Goal: Task Accomplishment & Management: Complete application form

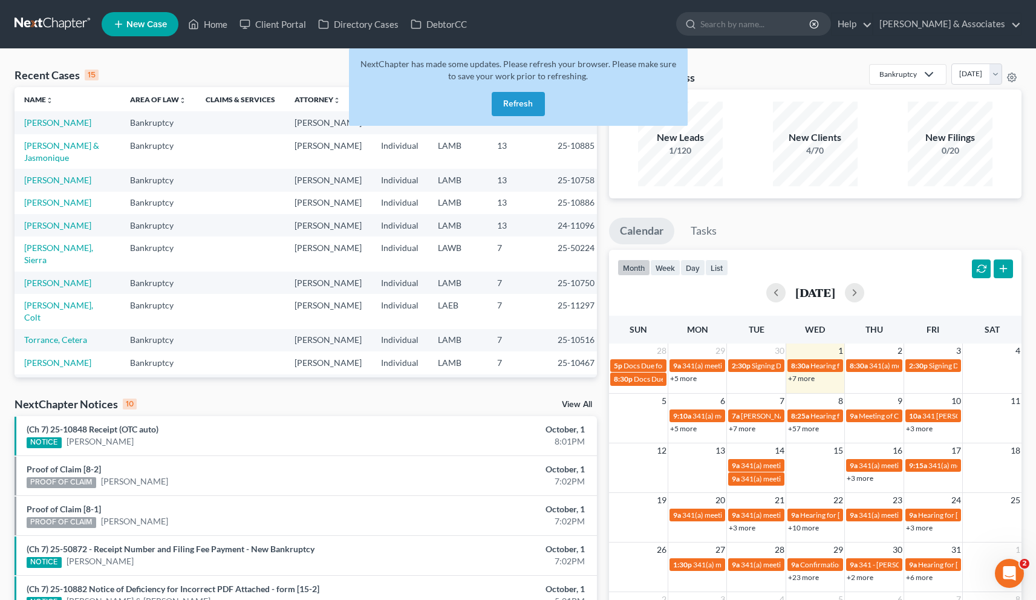
click at [515, 98] on button "Refresh" at bounding box center [518, 104] width 53 height 24
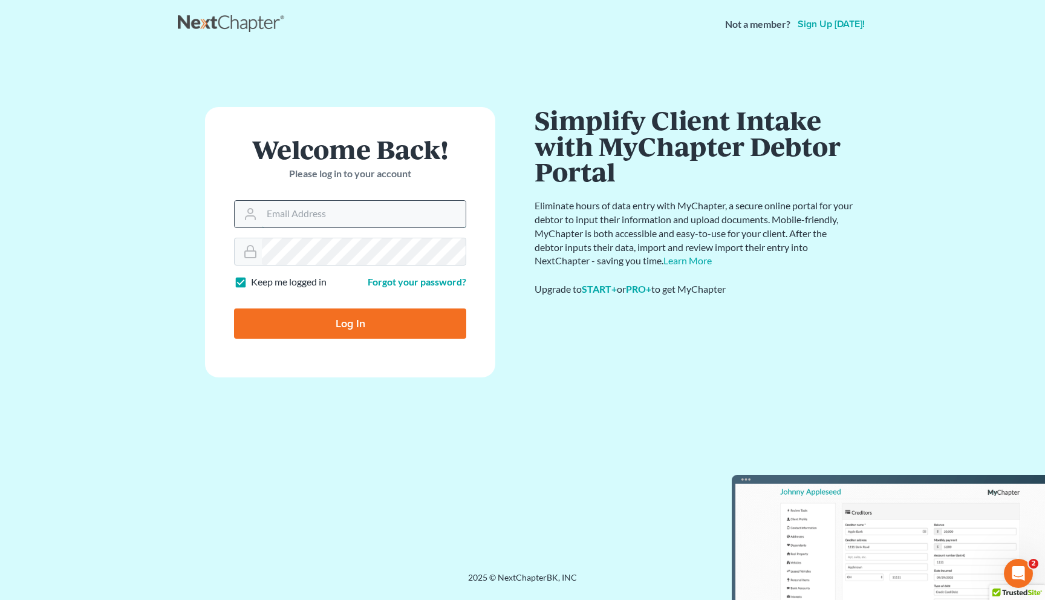
click at [341, 215] on input "Email Address" at bounding box center [364, 214] width 204 height 27
type input "[EMAIL_ADDRESS][DOMAIN_NAME]"
click at [340, 327] on input "Log In" at bounding box center [350, 324] width 232 height 30
type input "Thinking..."
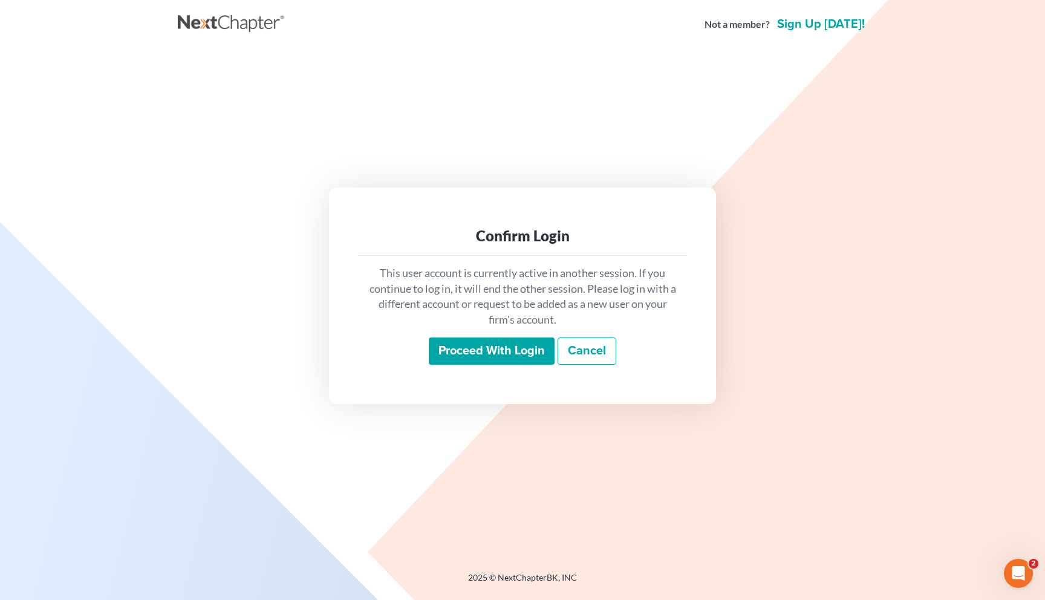
click at [441, 348] on input "Proceed with login" at bounding box center [492, 352] width 126 height 28
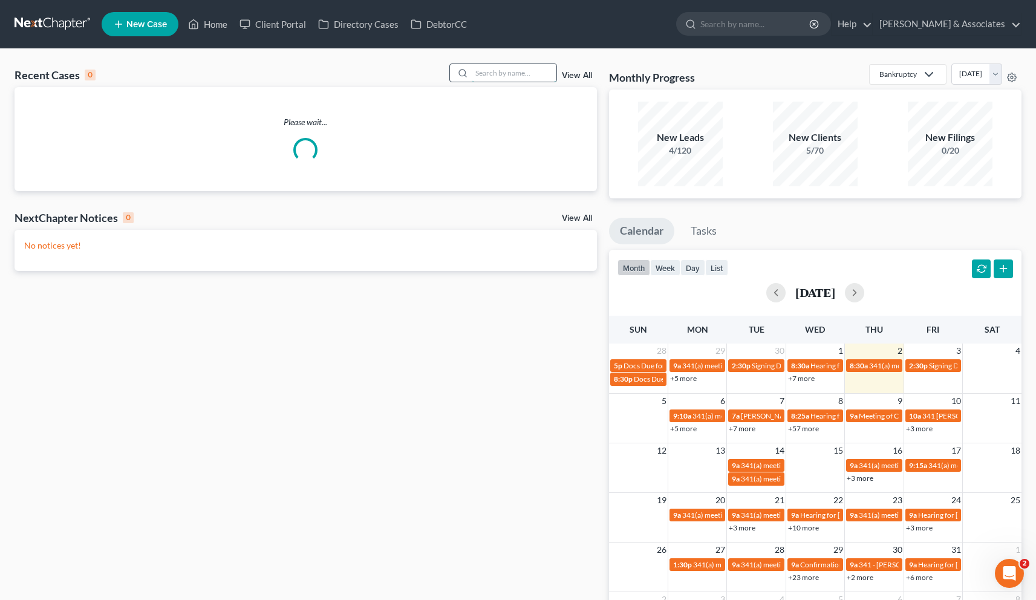
click at [494, 77] on input "search" at bounding box center [514, 73] width 85 height 18
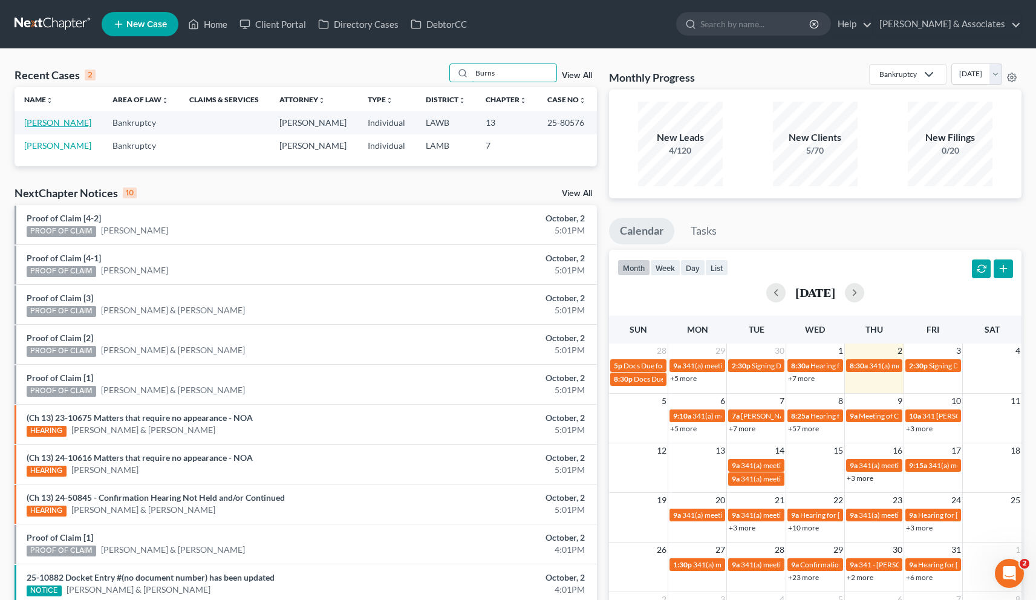
type input "Burns"
click at [61, 124] on link "[PERSON_NAME]" at bounding box center [57, 122] width 67 height 10
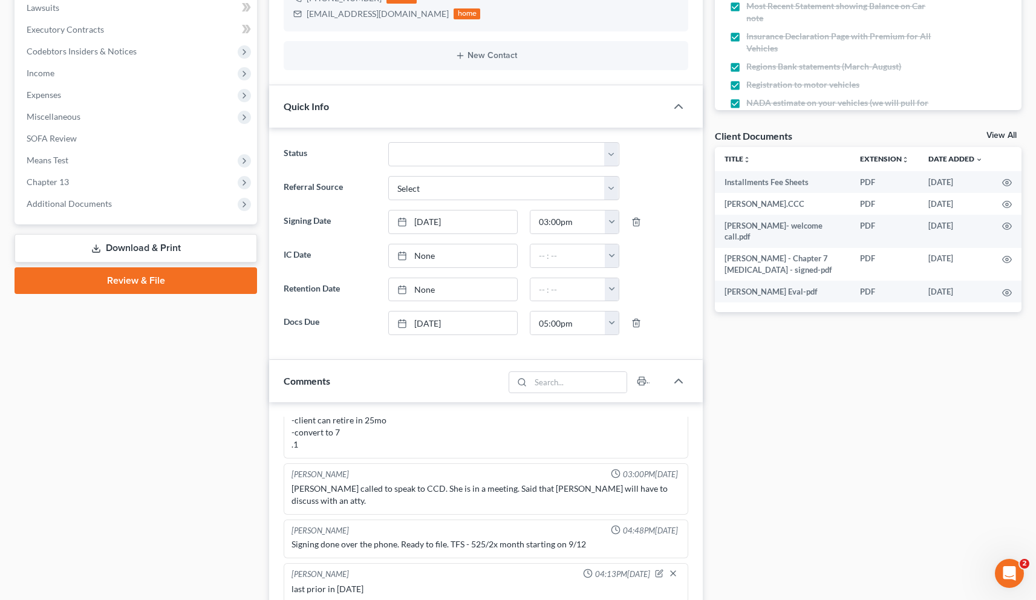
scroll to position [325, 0]
click at [79, 204] on span "Additional Documents" at bounding box center [69, 203] width 85 height 10
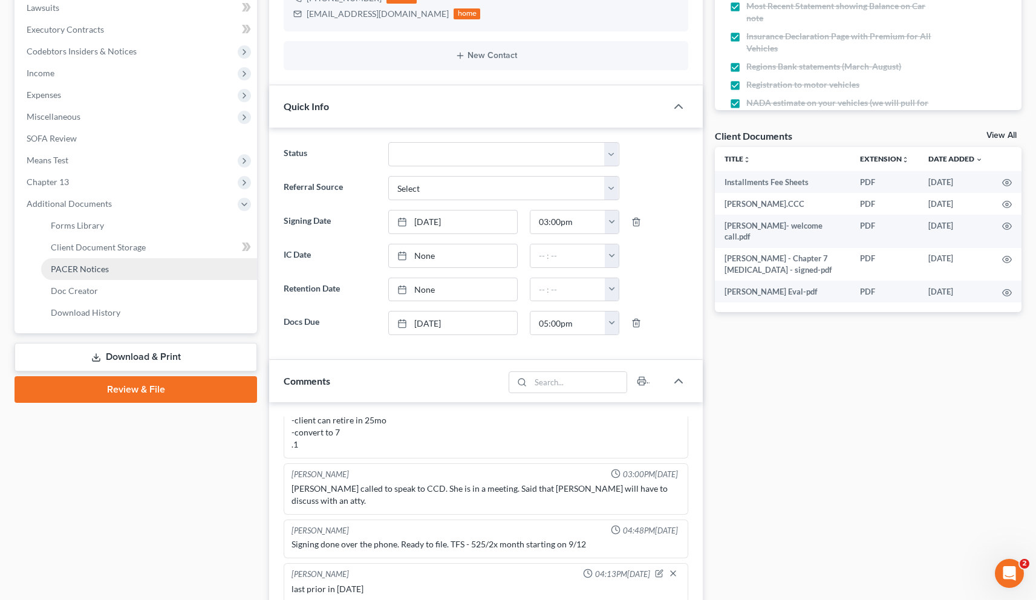
click at [83, 266] on span "PACER Notices" at bounding box center [80, 269] width 58 height 10
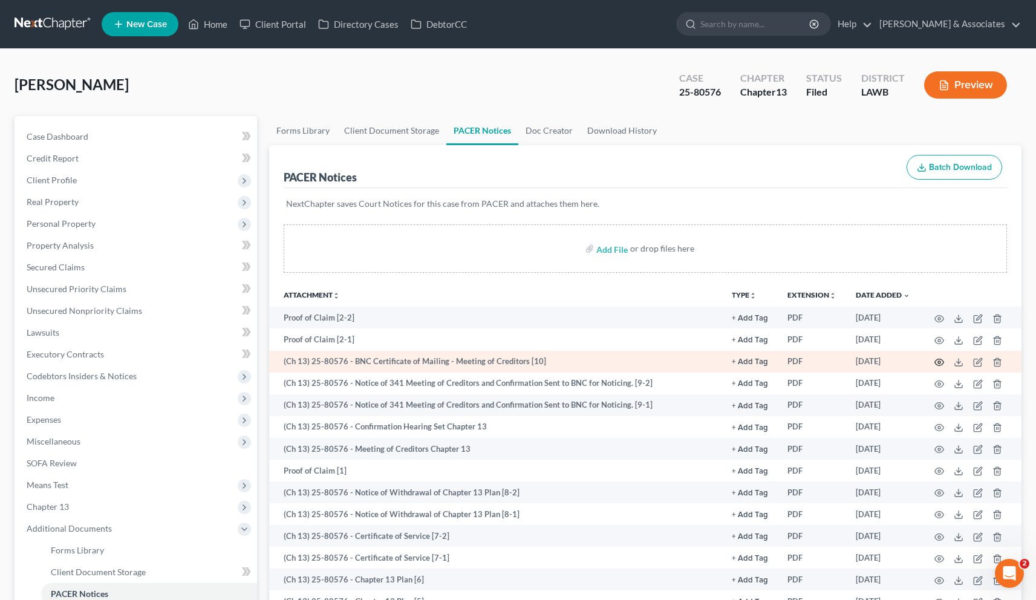
click at [938, 364] on icon "button" at bounding box center [939, 362] width 9 height 7
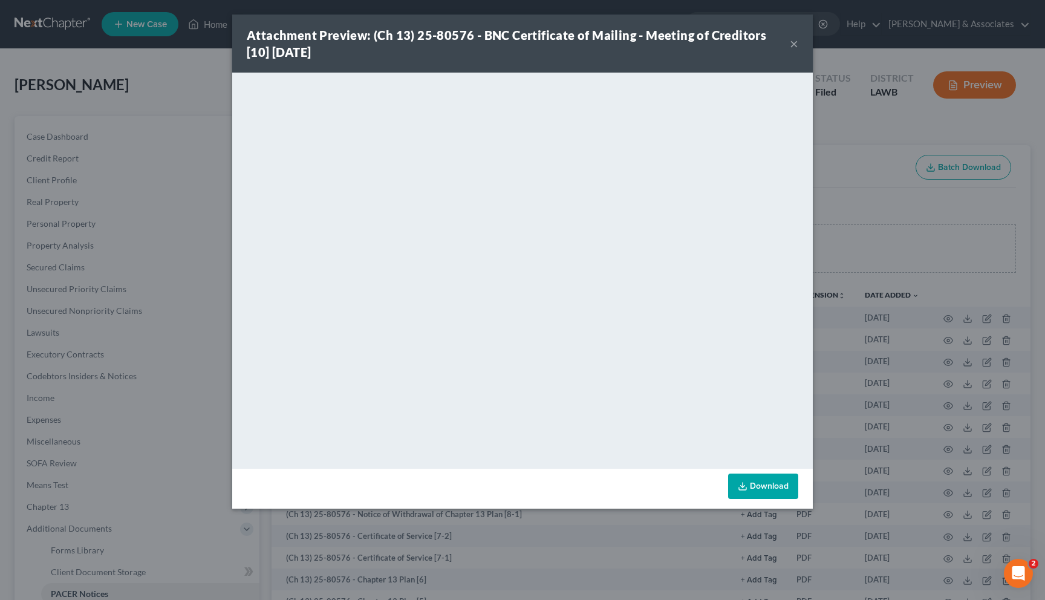
click at [797, 47] on button "×" at bounding box center [794, 43] width 8 height 15
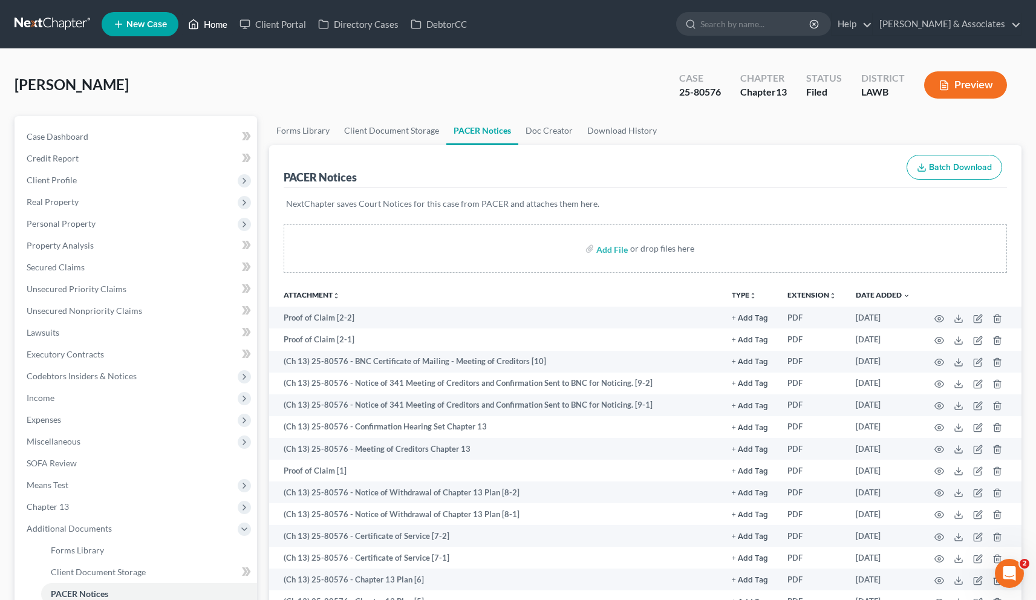
click at [215, 24] on link "Home" at bounding box center [207, 24] width 51 height 22
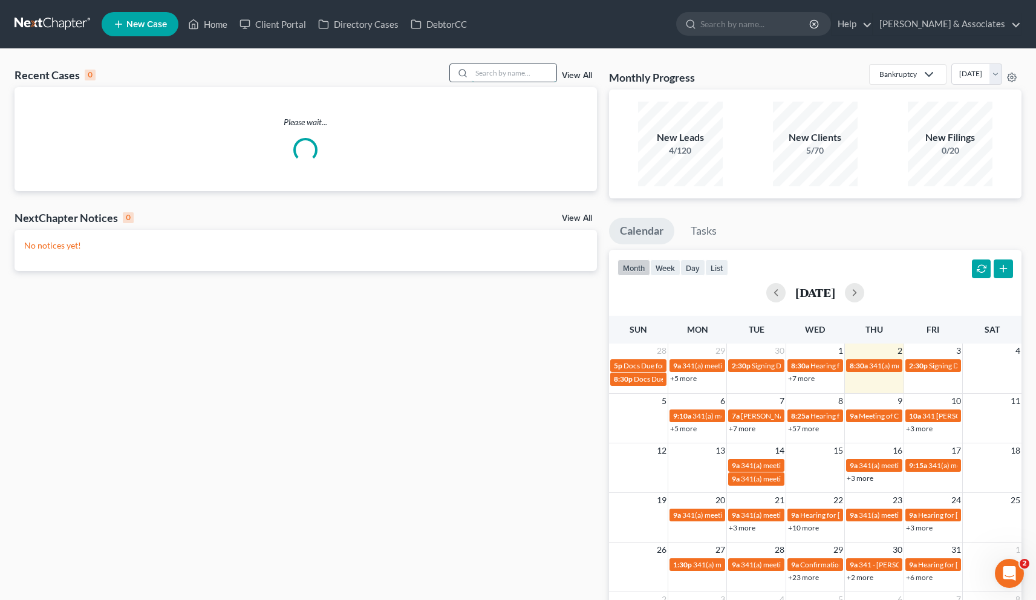
click at [497, 74] on input "search" at bounding box center [514, 73] width 85 height 18
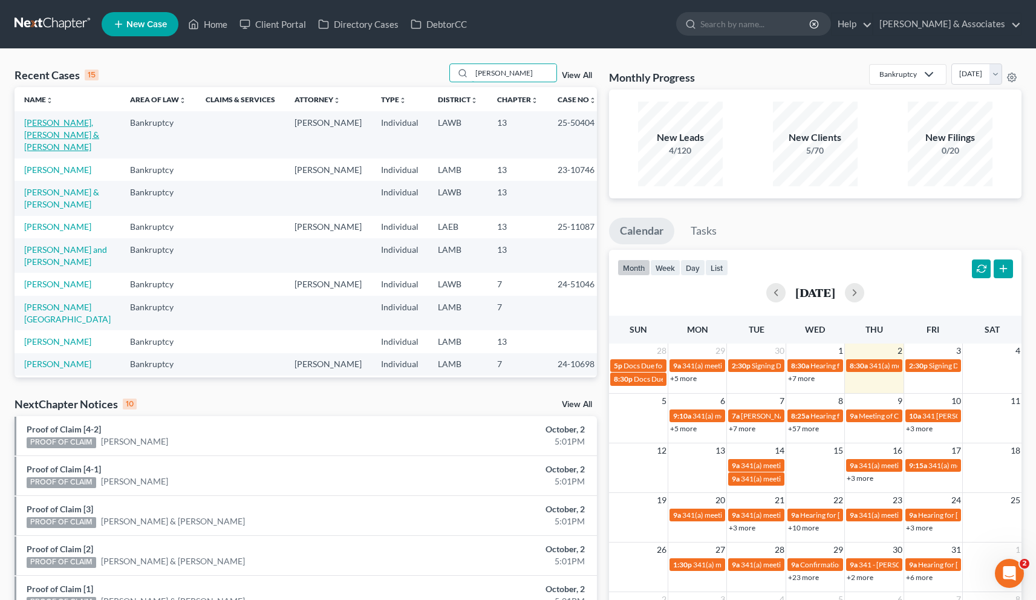
type input "[PERSON_NAME]"
click at [34, 125] on link "[PERSON_NAME], [PERSON_NAME] & [PERSON_NAME]" at bounding box center [61, 134] width 75 height 34
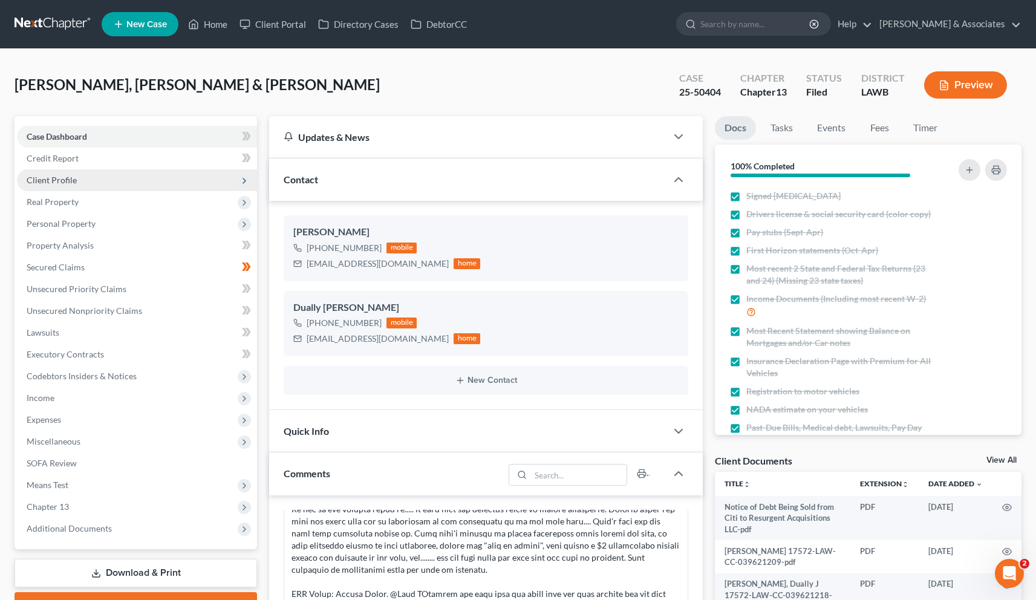
click at [53, 182] on span "Client Profile" at bounding box center [52, 180] width 50 height 10
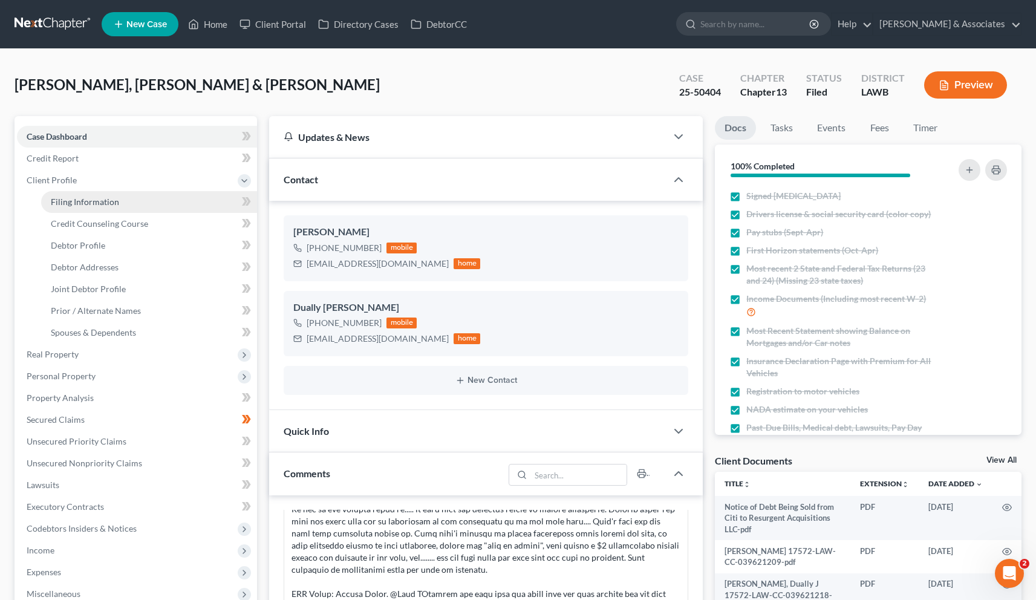
click at [79, 208] on link "Filing Information" at bounding box center [149, 202] width 216 height 22
select select "1"
select select "3"
select select "19"
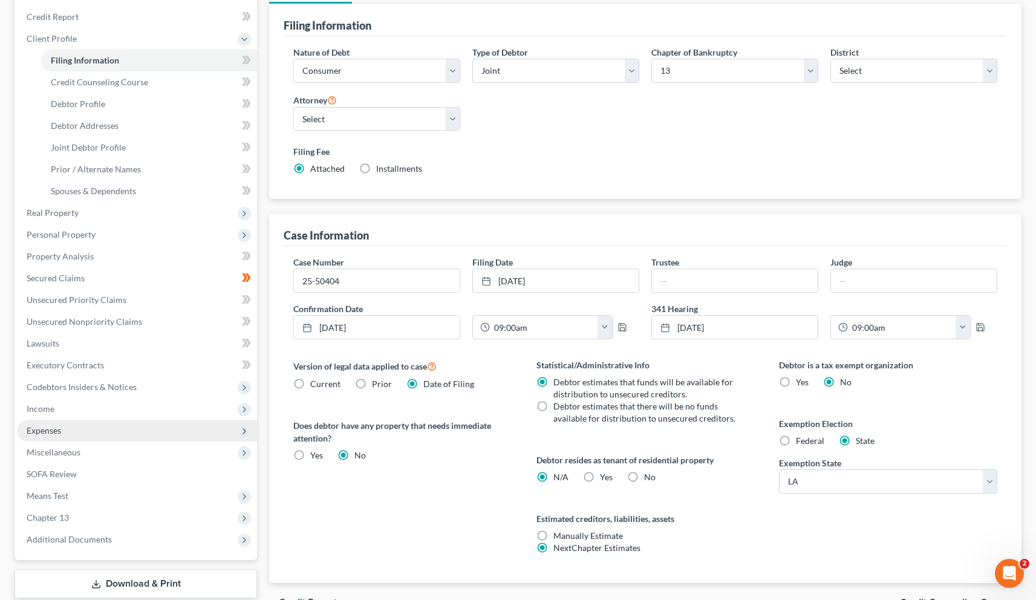
scroll to position [216, 0]
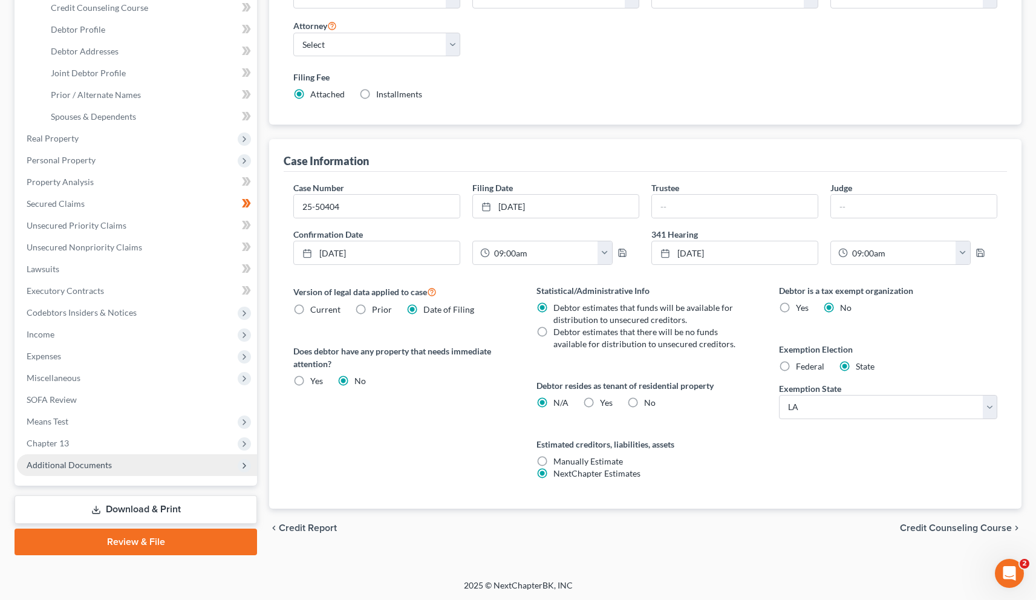
click at [78, 467] on span "Additional Documents" at bounding box center [69, 465] width 85 height 10
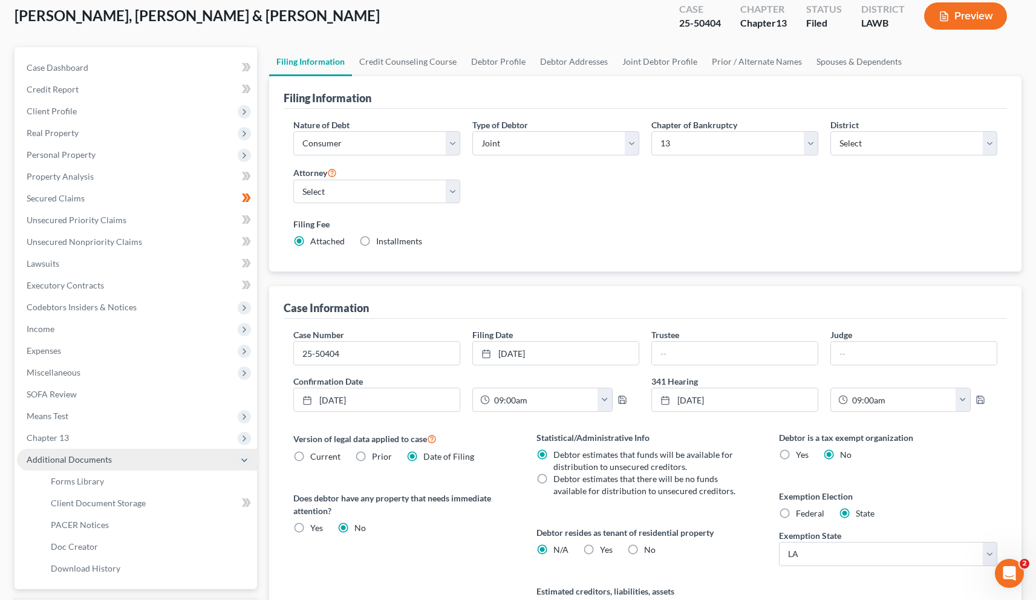
scroll to position [197, 0]
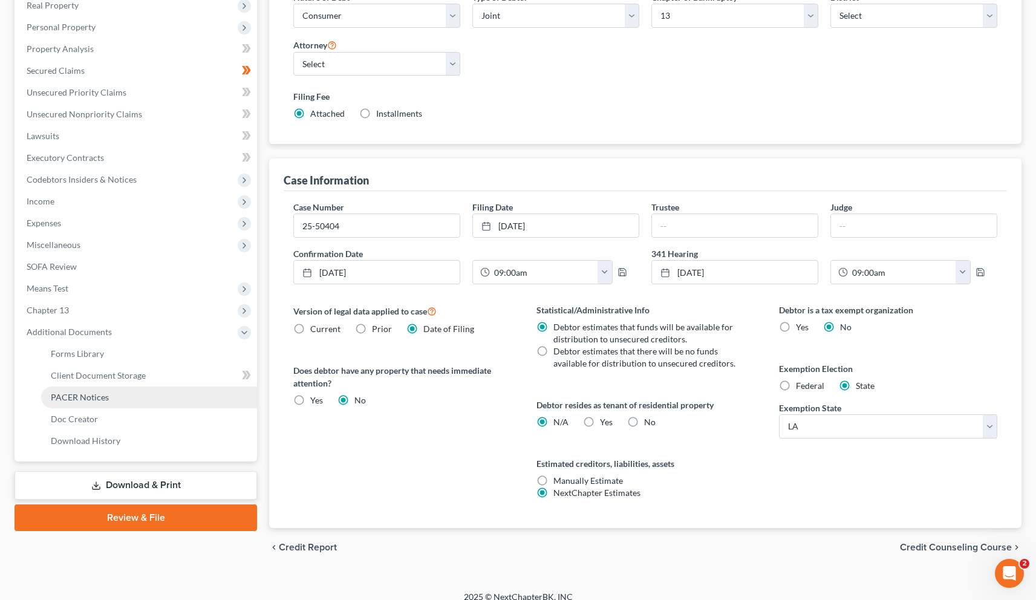
click at [91, 392] on span "PACER Notices" at bounding box center [80, 397] width 58 height 10
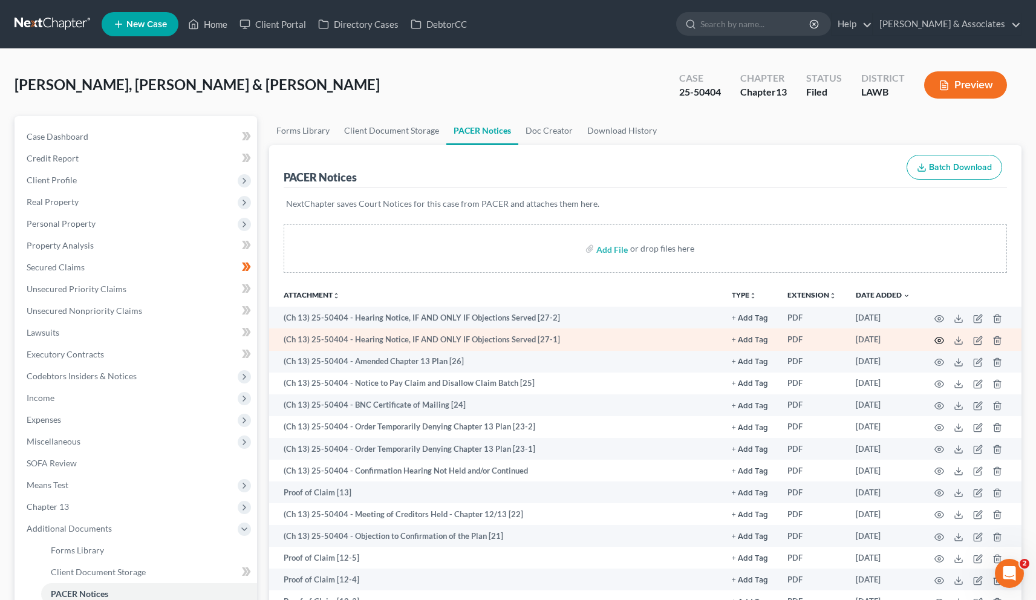
click at [938, 339] on circle "button" at bounding box center [939, 340] width 2 height 2
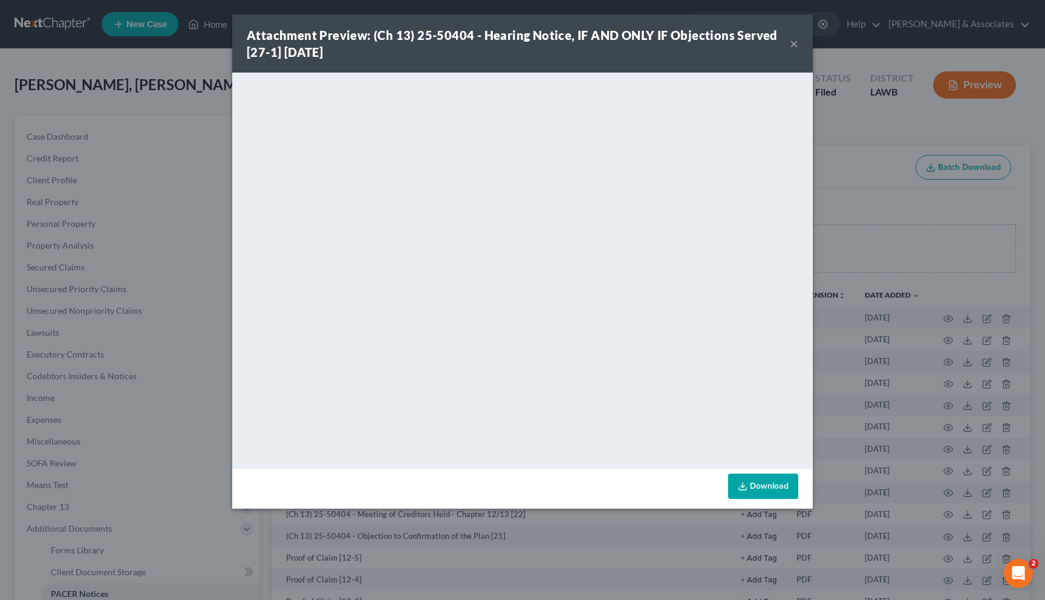
click at [793, 44] on button "×" at bounding box center [794, 43] width 8 height 15
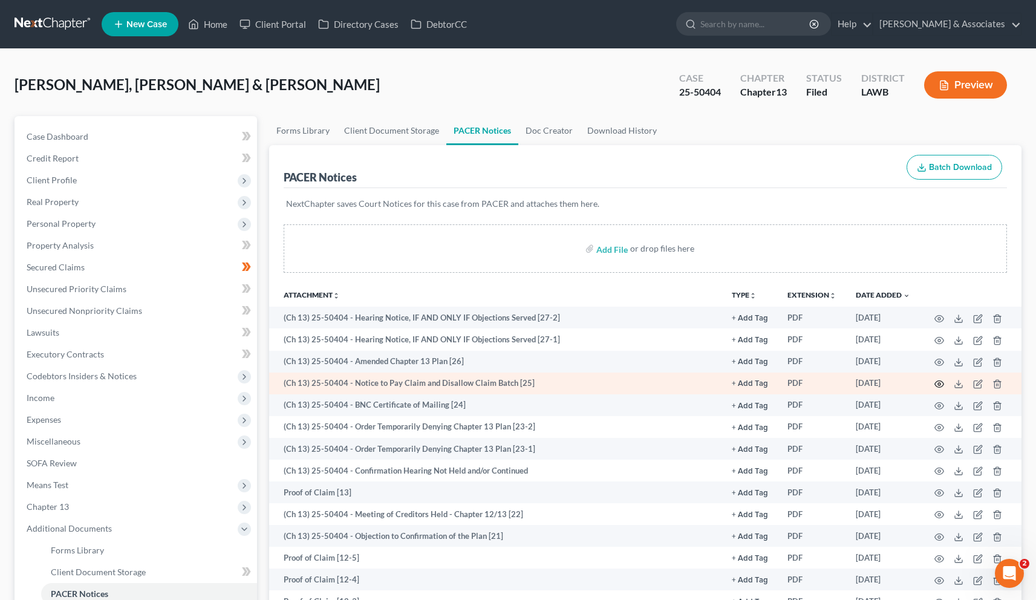
click at [940, 387] on icon "button" at bounding box center [939, 384] width 9 height 7
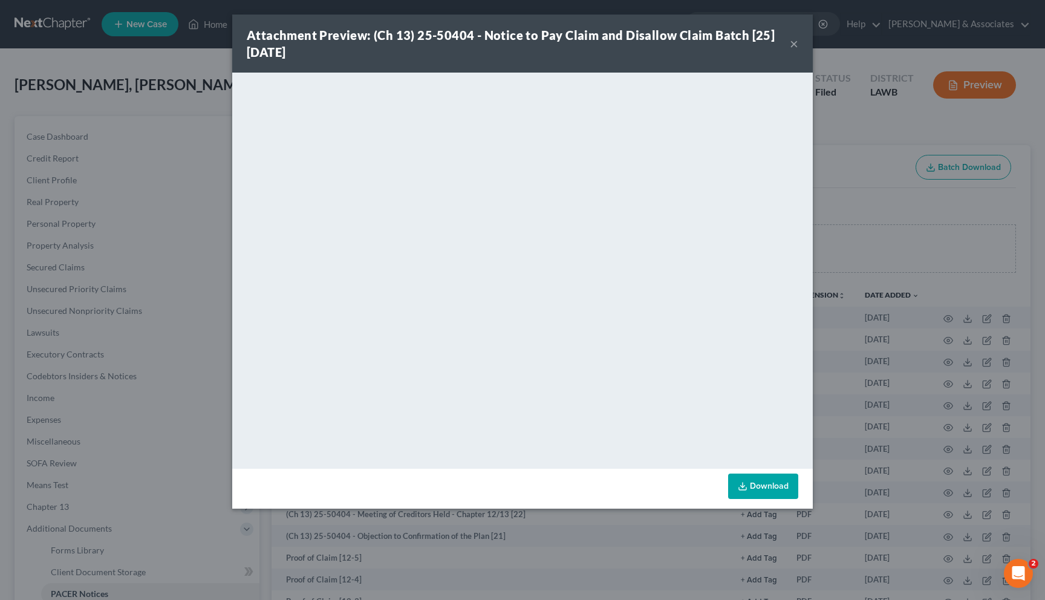
click at [793, 44] on button "×" at bounding box center [794, 43] width 8 height 15
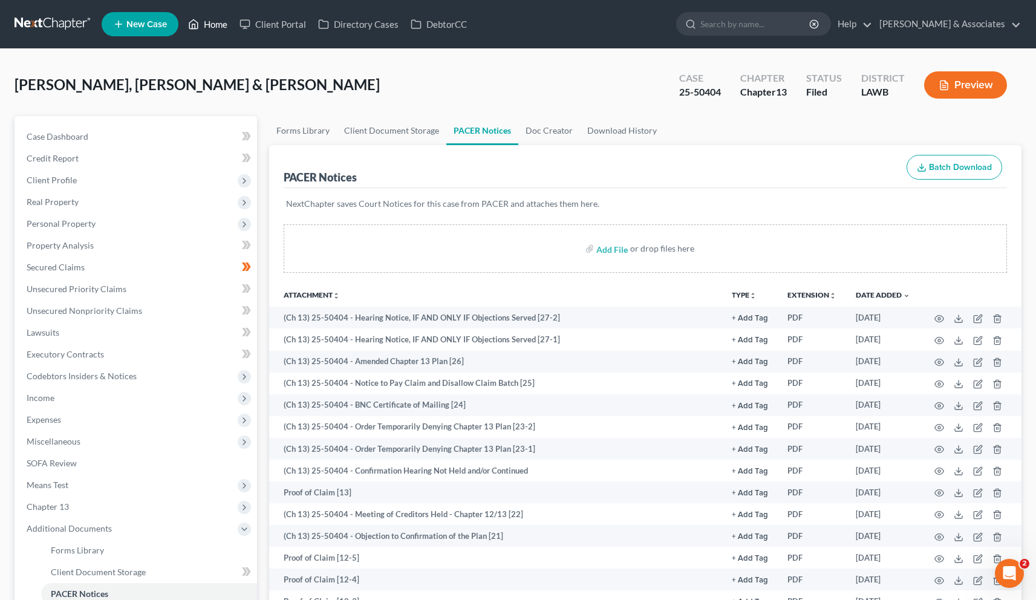
click at [211, 27] on link "Home" at bounding box center [207, 24] width 51 height 22
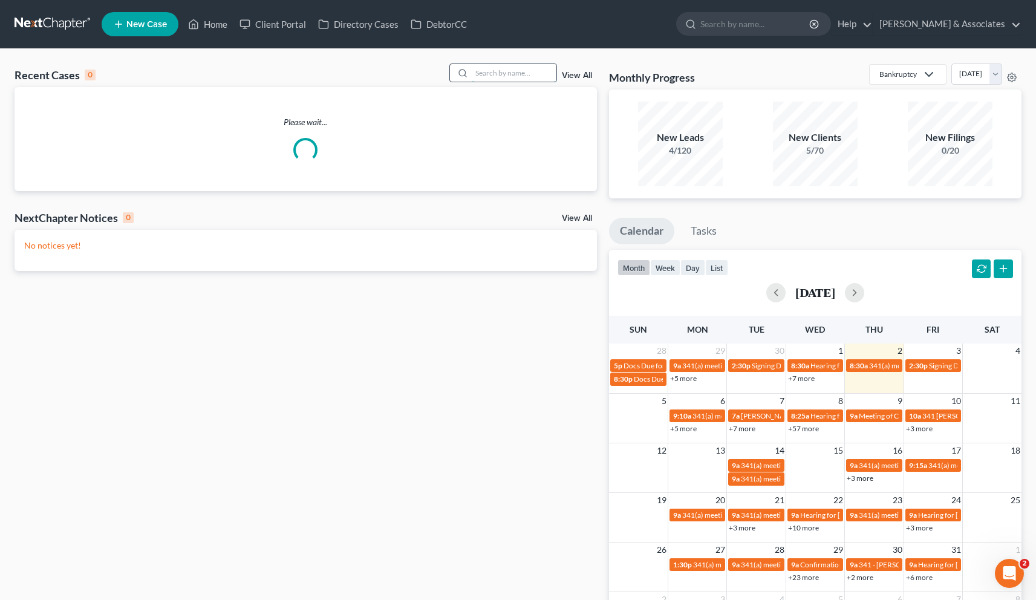
click at [498, 75] on input "search" at bounding box center [514, 73] width 85 height 18
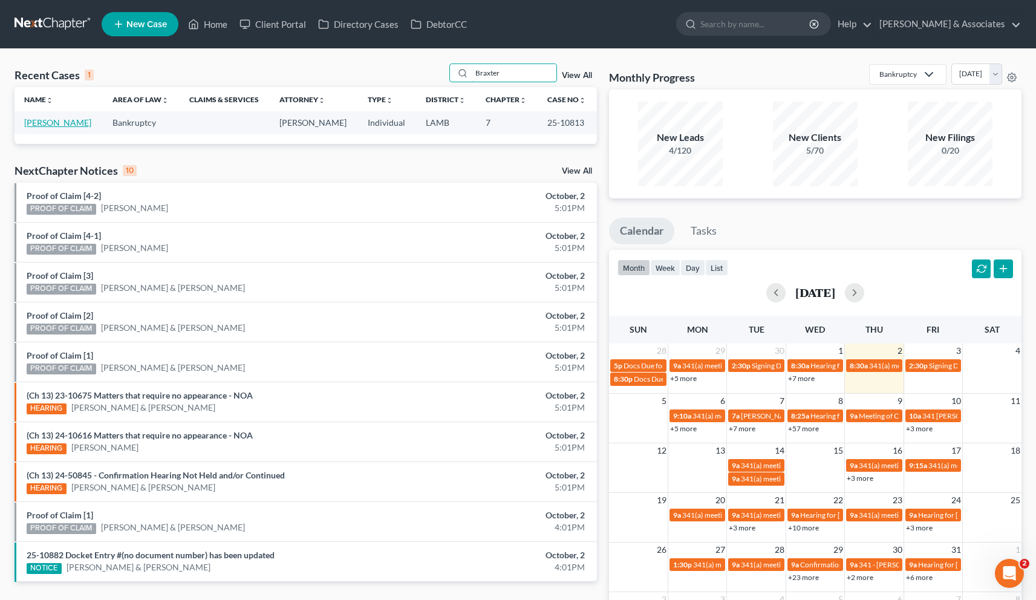
type input "Braxter"
click at [70, 125] on link "[PERSON_NAME]" at bounding box center [57, 122] width 67 height 10
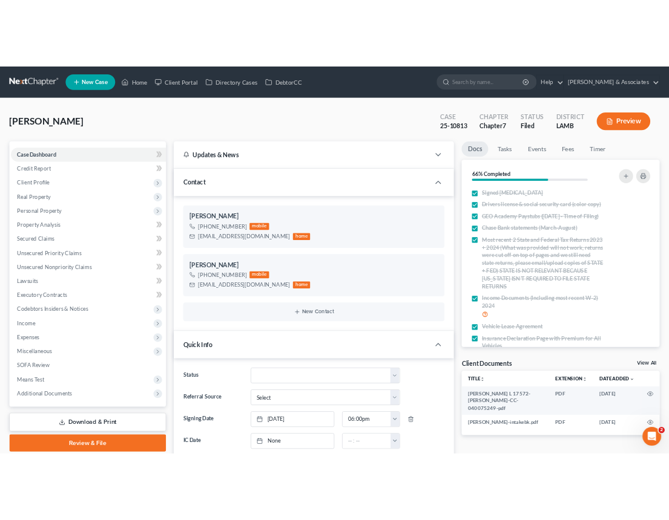
scroll to position [1094, 0]
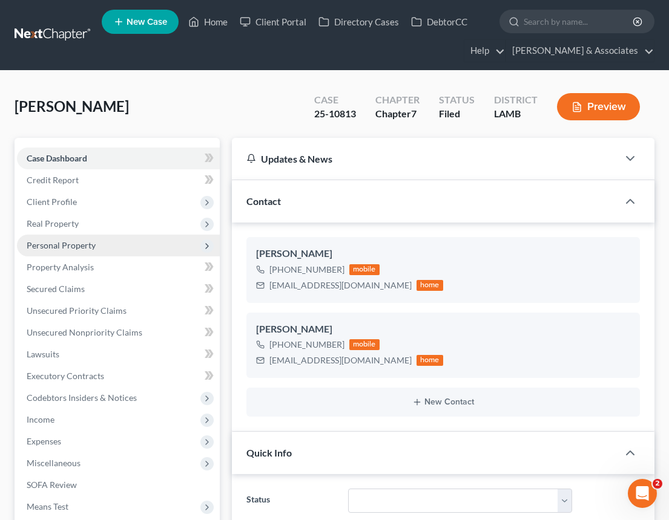
click at [59, 248] on span "Personal Property" at bounding box center [61, 245] width 69 height 10
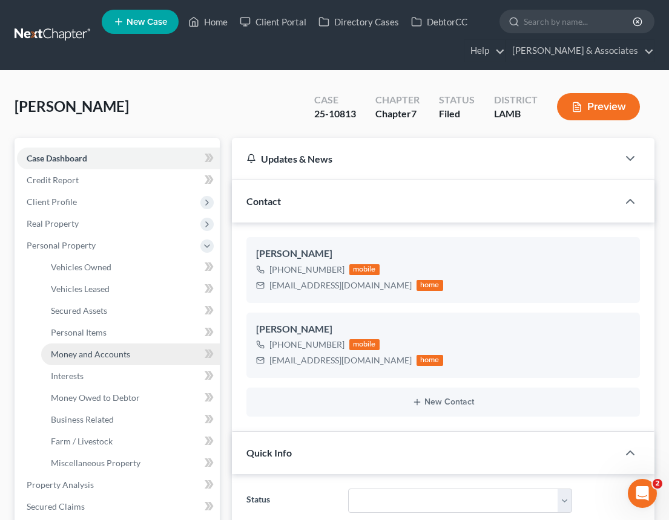
click at [74, 357] on span "Money and Accounts" at bounding box center [90, 354] width 79 height 10
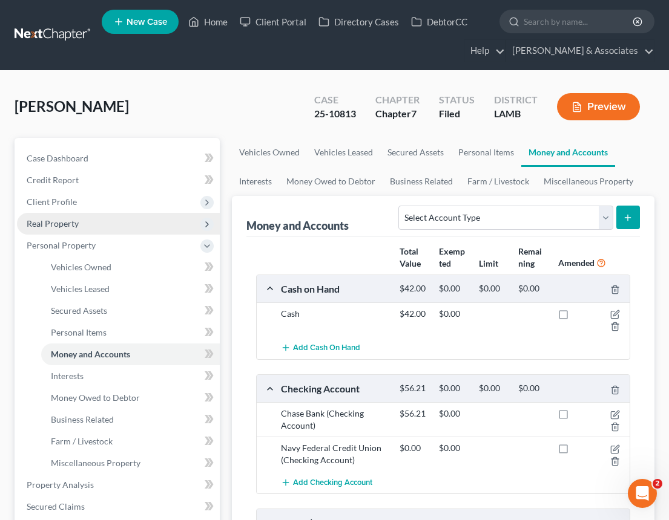
click at [64, 223] on span "Real Property" at bounding box center [53, 223] width 52 height 10
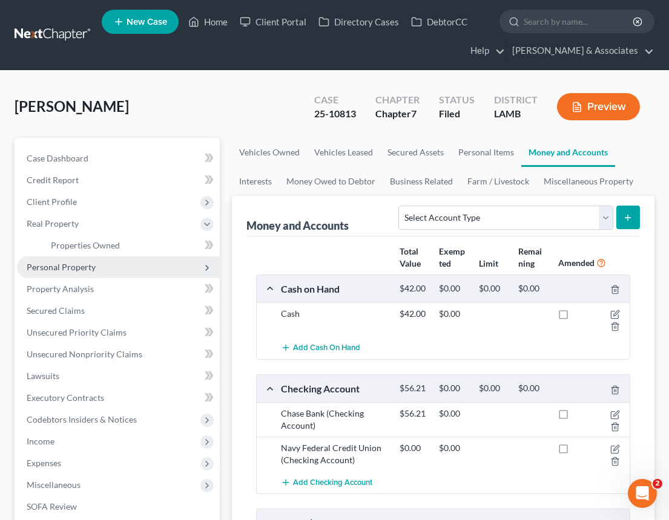
click at [70, 257] on span "Personal Property" at bounding box center [118, 268] width 203 height 22
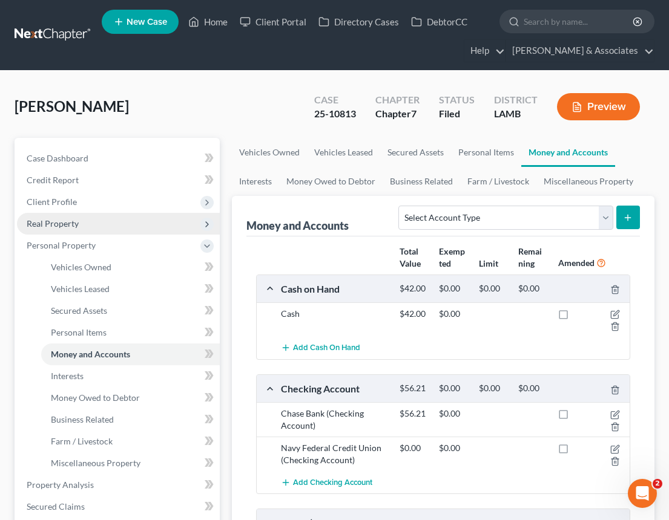
click at [67, 225] on span "Real Property" at bounding box center [53, 223] width 52 height 10
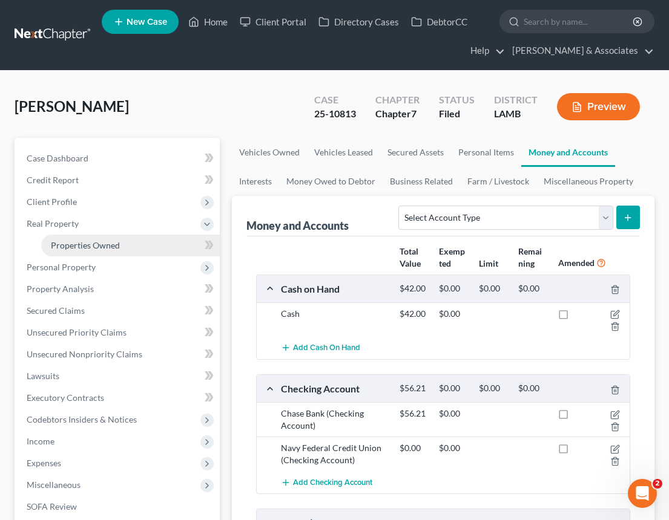
click at [75, 244] on span "Properties Owned" at bounding box center [85, 245] width 69 height 10
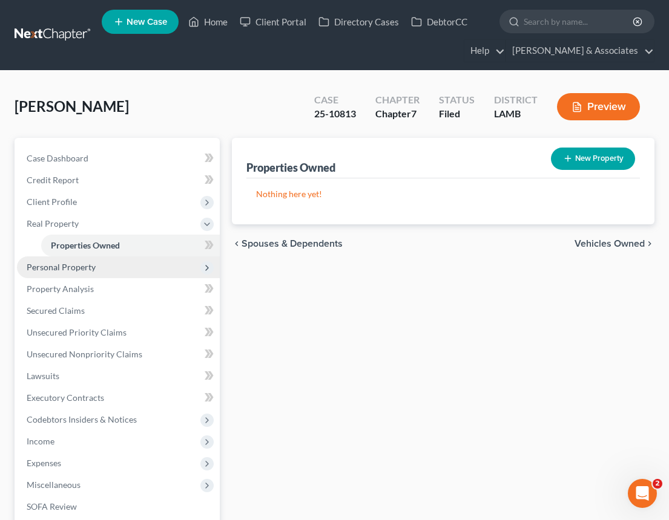
click at [68, 273] on span "Personal Property" at bounding box center [118, 268] width 203 height 22
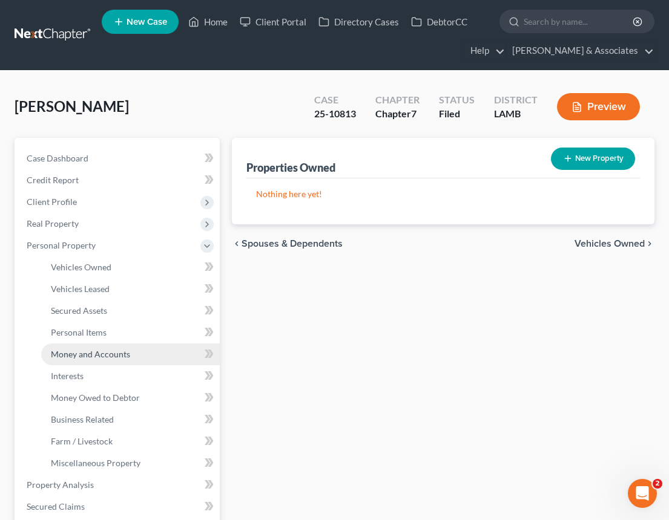
click at [78, 359] on link "Money and Accounts" at bounding box center [130, 355] width 178 height 22
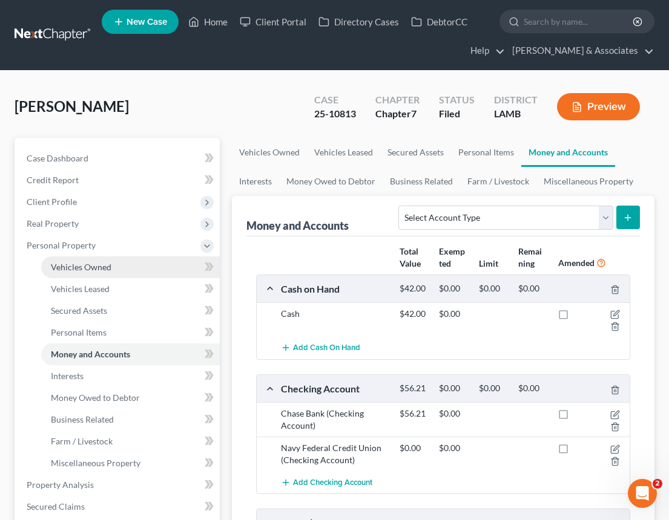
click at [91, 270] on span "Vehicles Owned" at bounding box center [81, 267] width 60 height 10
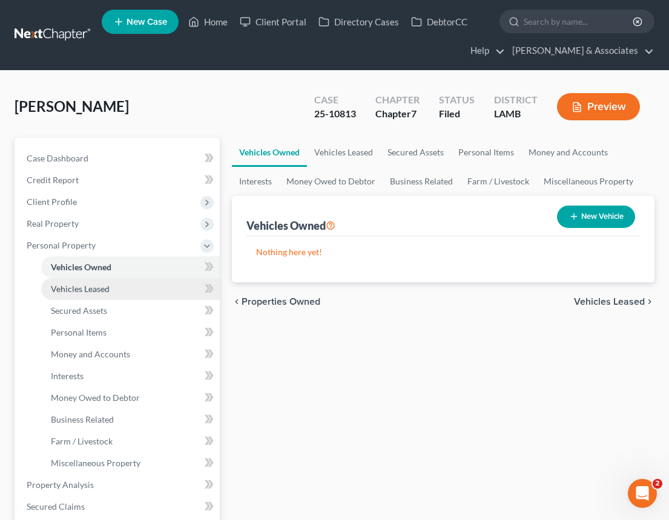
click at [88, 289] on span "Vehicles Leased" at bounding box center [80, 289] width 59 height 10
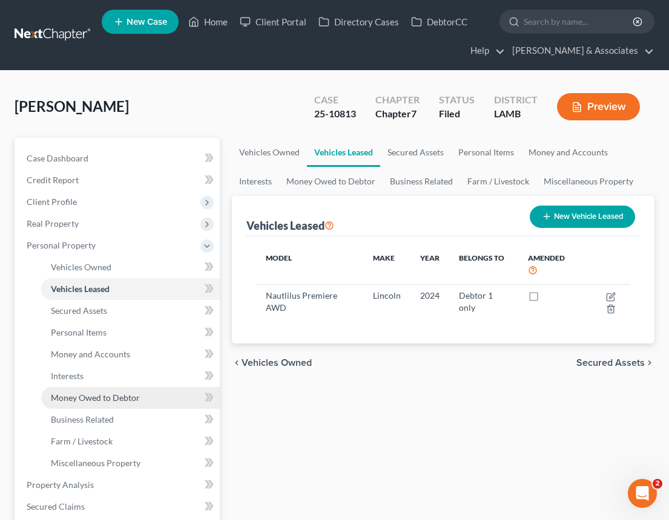
click at [92, 405] on link "Money Owed to Debtor" at bounding box center [130, 398] width 178 height 22
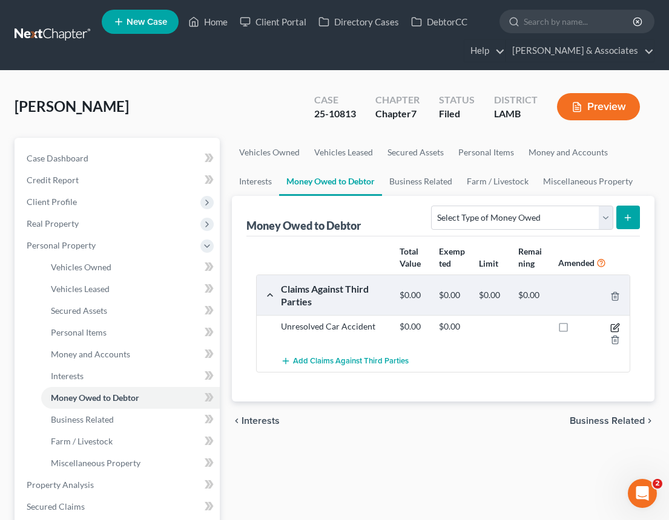
click at [615, 327] on icon "button" at bounding box center [615, 328] width 10 height 10
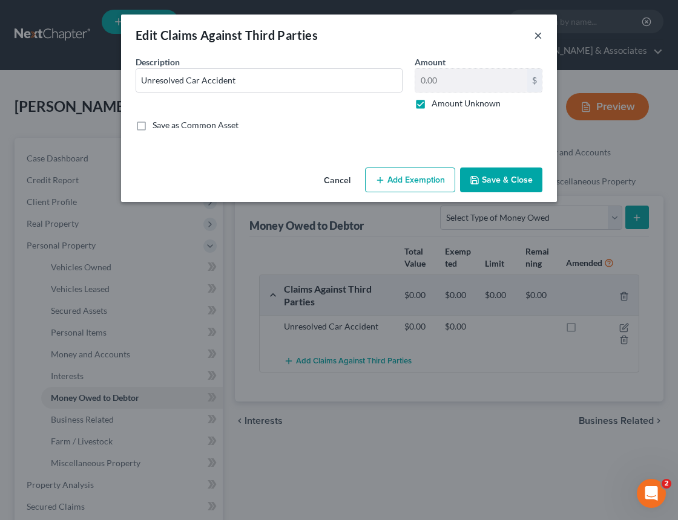
click at [537, 33] on button "×" at bounding box center [538, 35] width 8 height 15
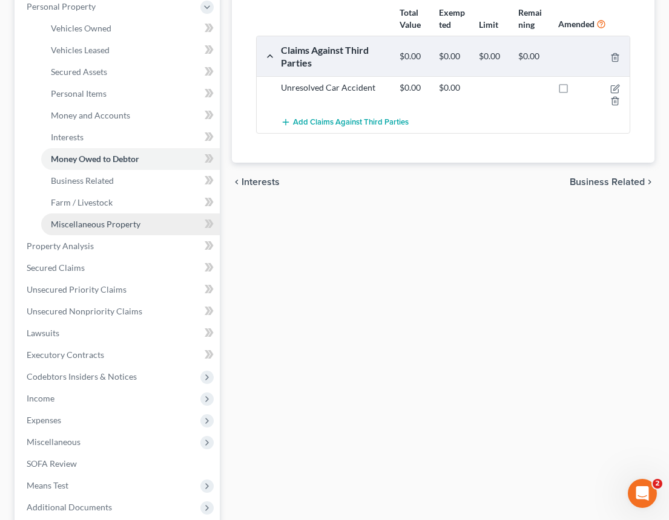
scroll to position [264, 0]
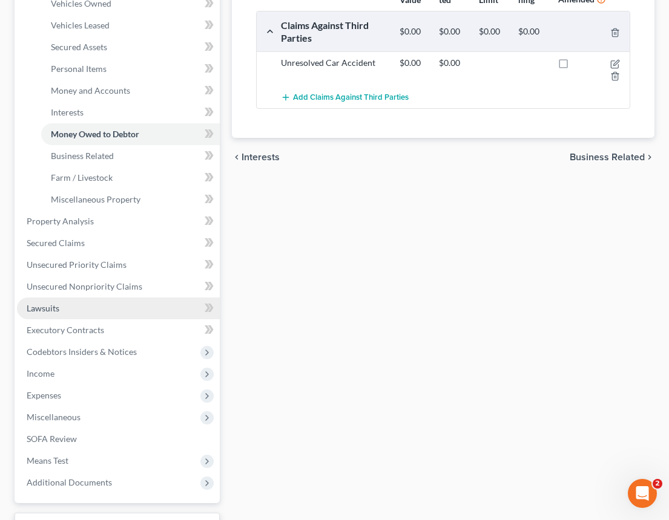
click at [53, 305] on span "Lawsuits" at bounding box center [43, 308] width 33 height 10
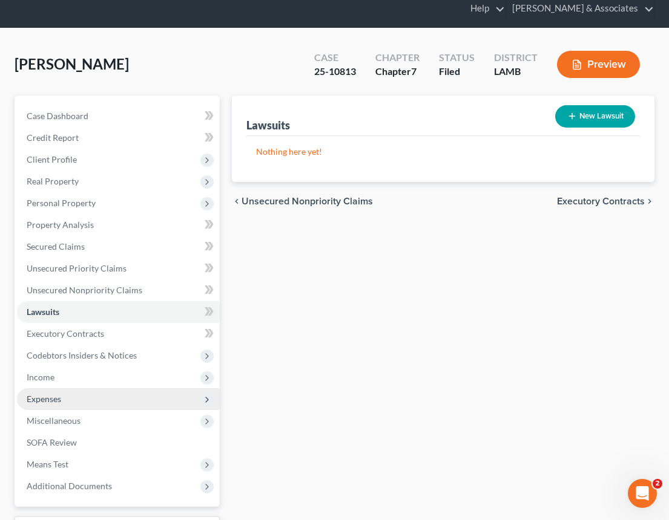
scroll to position [43, 0]
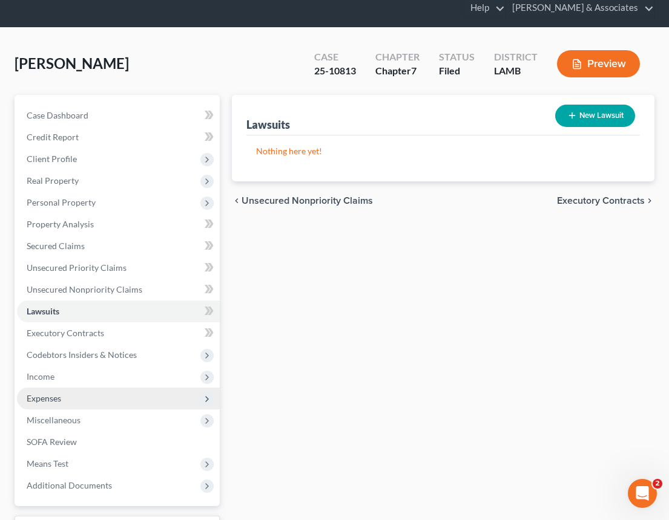
click at [48, 401] on span "Expenses" at bounding box center [44, 398] width 34 height 10
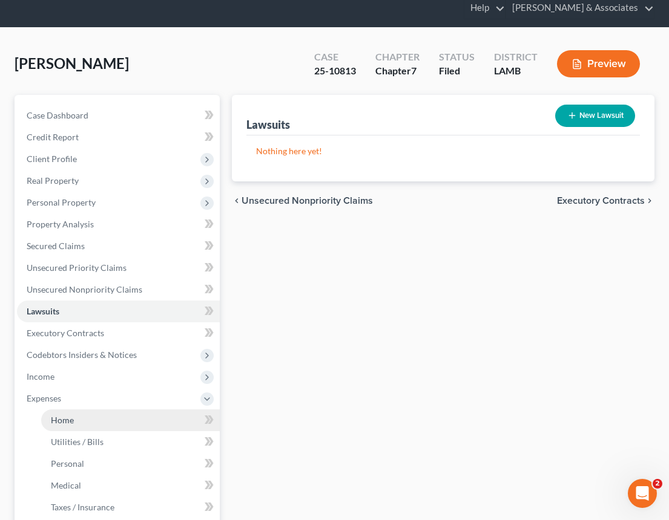
click at [58, 418] on span "Home" at bounding box center [62, 420] width 23 height 10
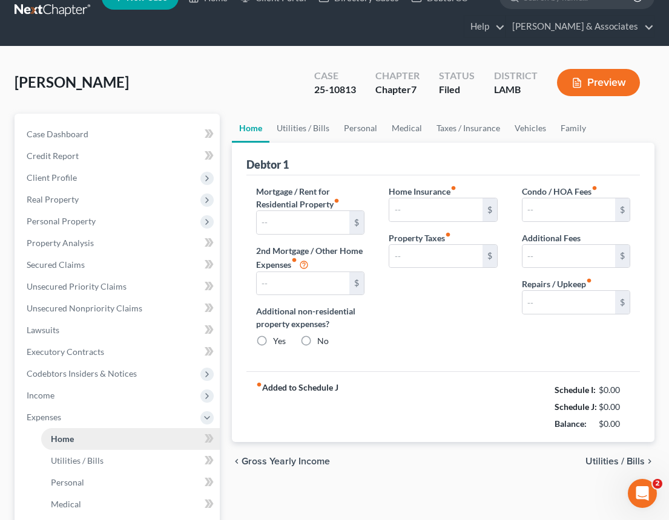
type input "1,333.00"
type input "0.00"
radio input "true"
type input "29.17"
type input "0.00"
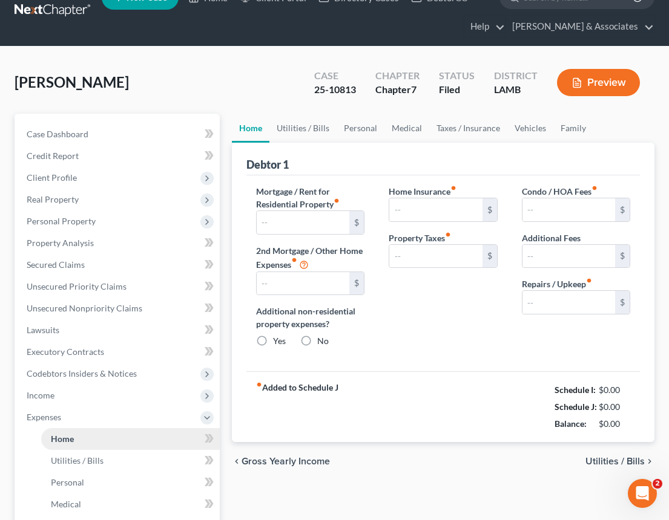
type input "0.00"
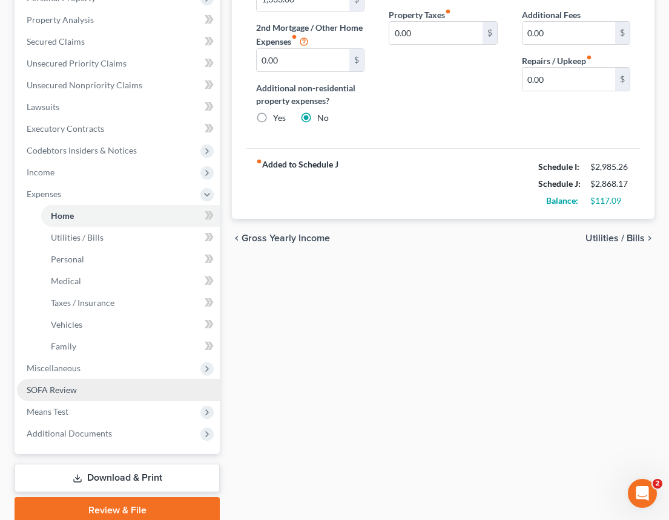
scroll to position [249, 0]
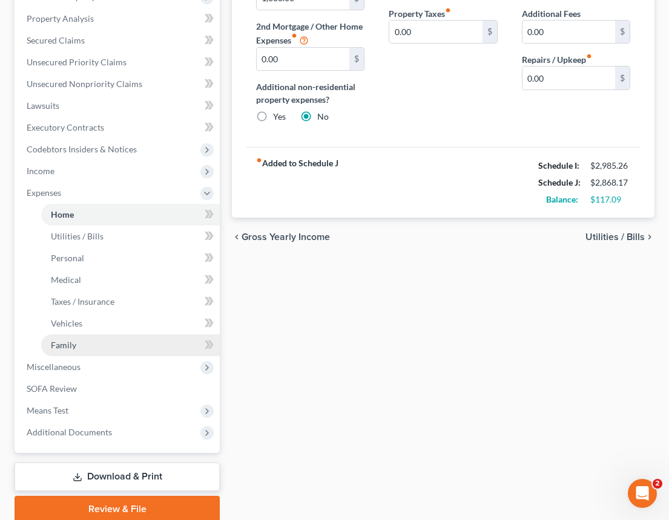
click at [63, 342] on span "Family" at bounding box center [63, 345] width 25 height 10
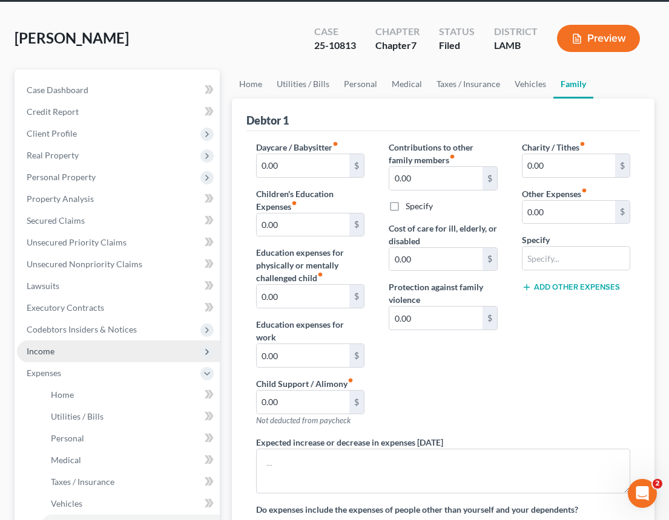
scroll to position [8, 0]
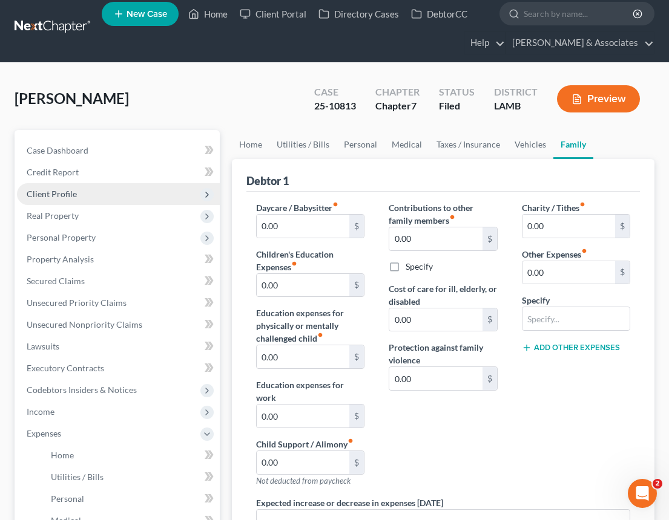
click at [55, 197] on span "Client Profile" at bounding box center [52, 194] width 50 height 10
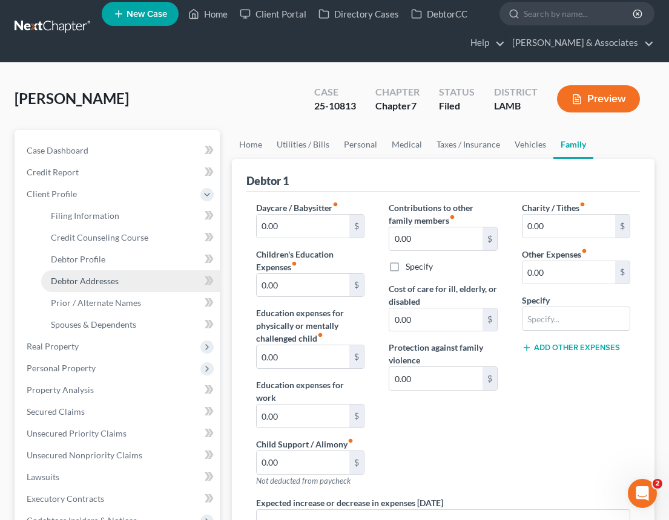
click at [88, 283] on span "Debtor Addresses" at bounding box center [85, 281] width 68 height 10
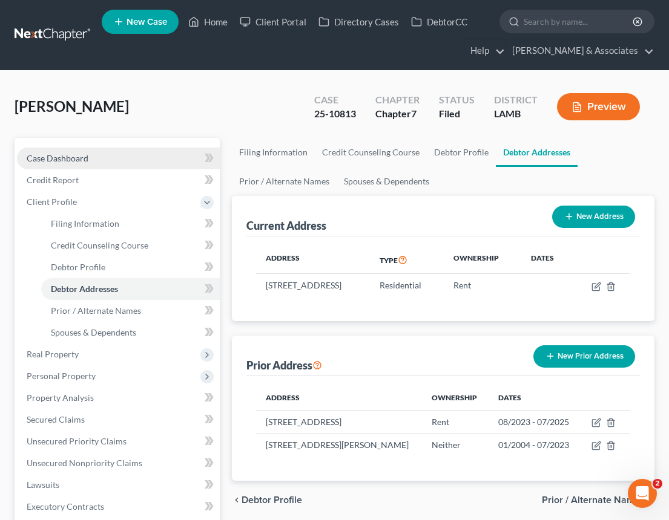
click at [72, 159] on span "Case Dashboard" at bounding box center [58, 158] width 62 height 10
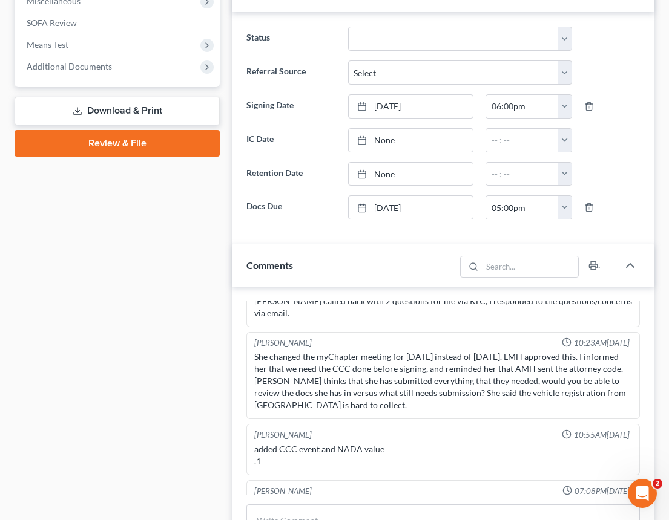
scroll to position [537, 0]
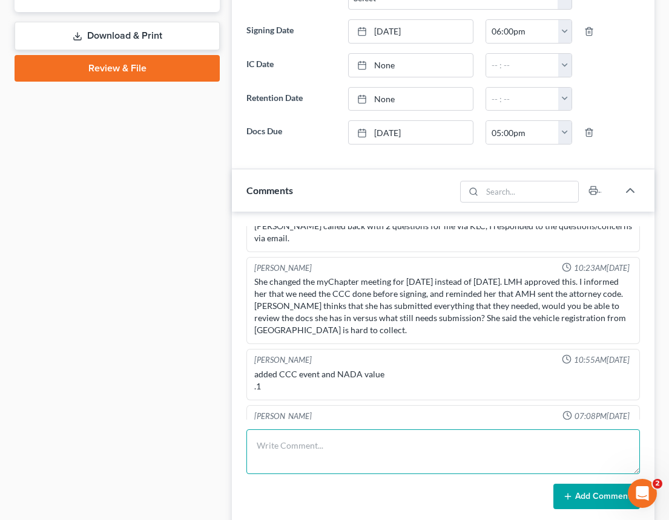
click at [298, 443] on textarea at bounding box center [442, 452] width 393 height 45
click at [385, 446] on textarea "341 Docs uploaded. Still need DOF statements (Chase" at bounding box center [442, 452] width 393 height 45
click at [485, 445] on textarea "341 Docs uploaded. Still need DOF (9/15) statements (Chase" at bounding box center [442, 452] width 393 height 45
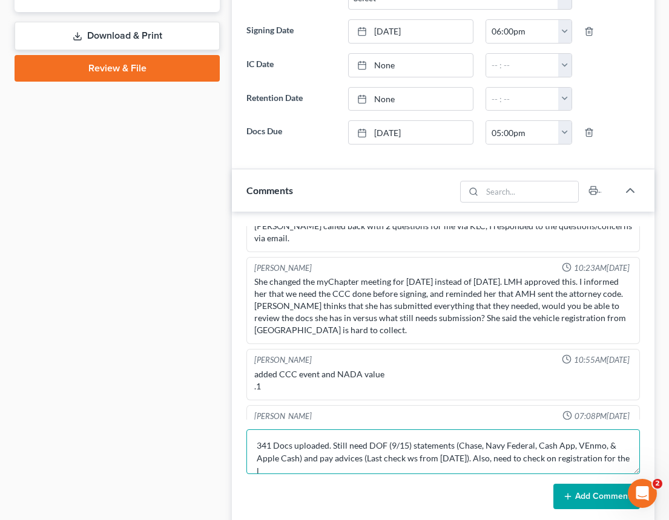
scroll to position [2, 0]
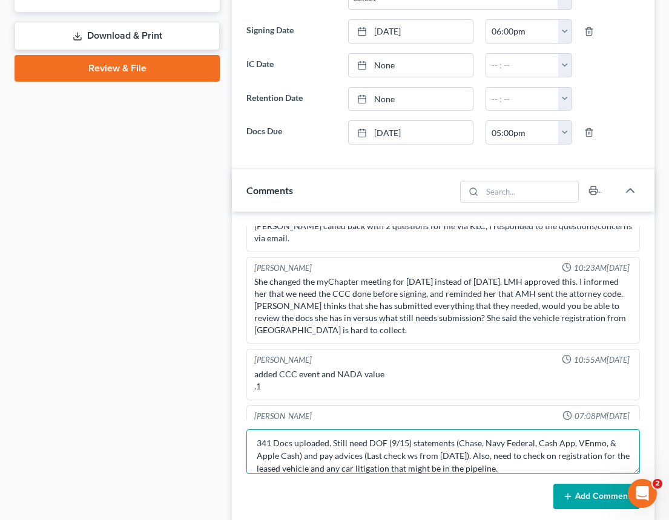
type textarea "341 Docs uploaded. Still need DOF (9/15) statements (Chase, Navy Federal, Cash …"
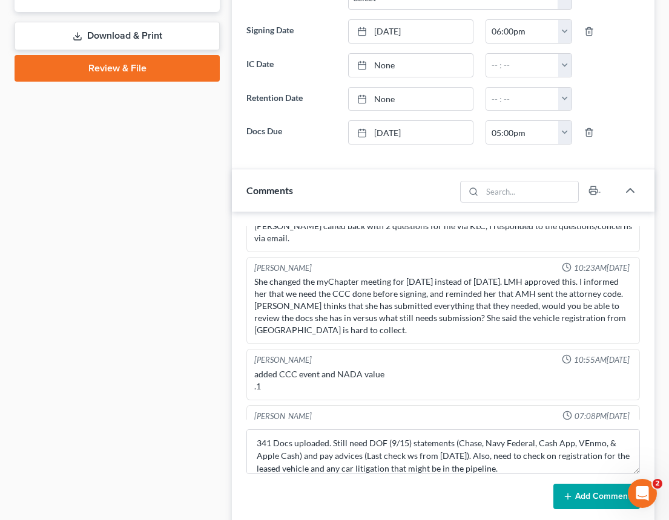
click at [567, 492] on icon at bounding box center [568, 497] width 10 height 10
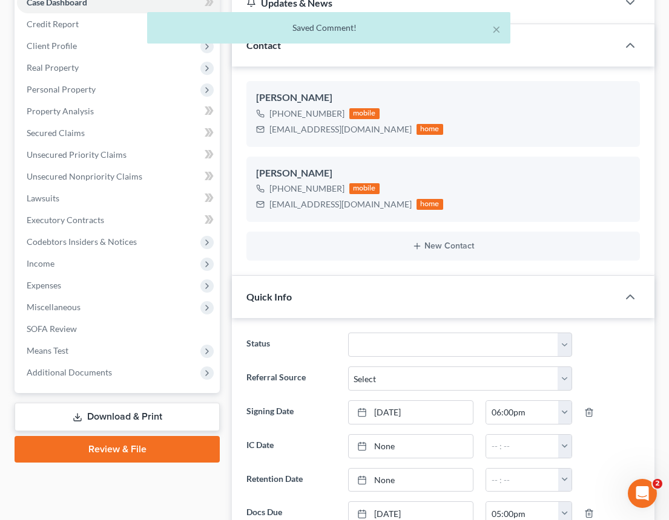
scroll to position [0, 0]
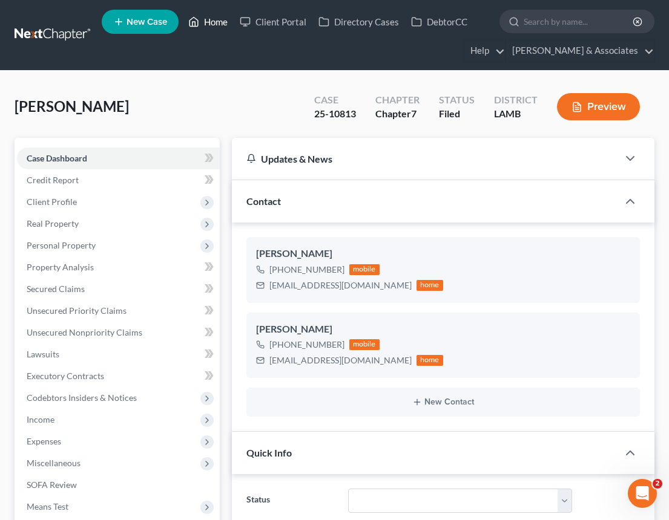
click at [224, 21] on link "Home" at bounding box center [207, 22] width 51 height 22
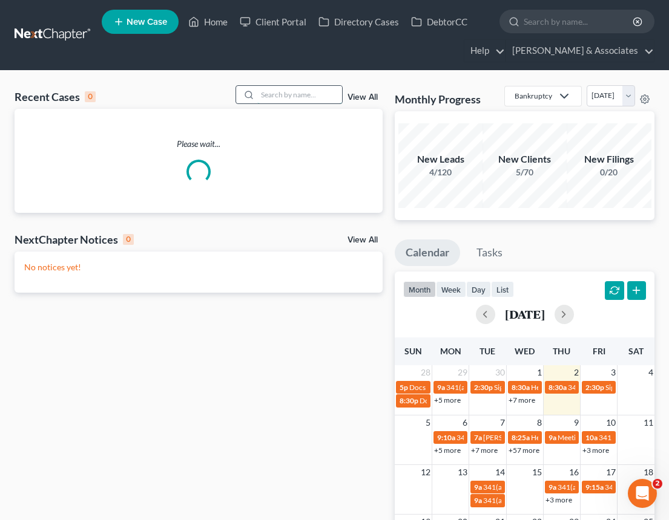
click at [277, 96] on input "search" at bounding box center [299, 95] width 85 height 18
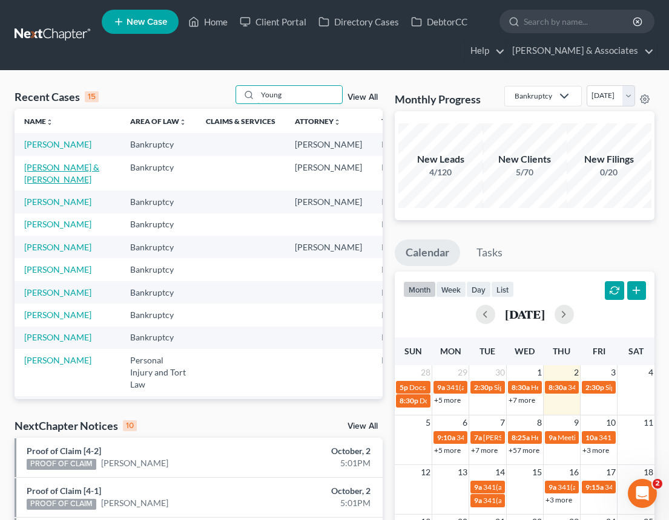
type input "Young"
click at [40, 181] on link "[PERSON_NAME] & [PERSON_NAME]" at bounding box center [61, 173] width 75 height 22
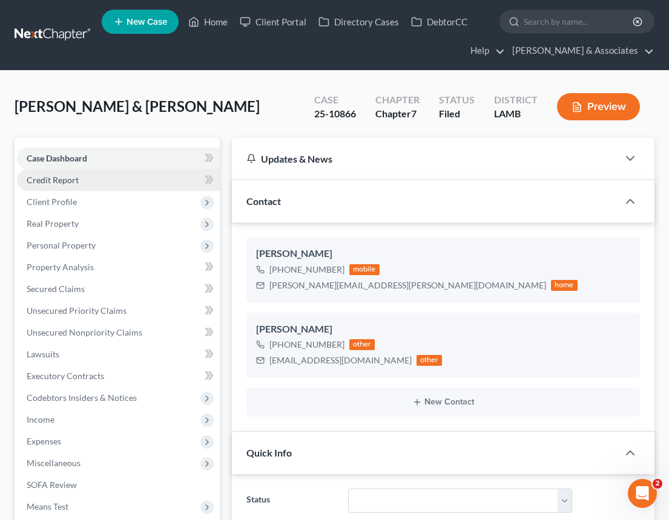
scroll to position [3312, 0]
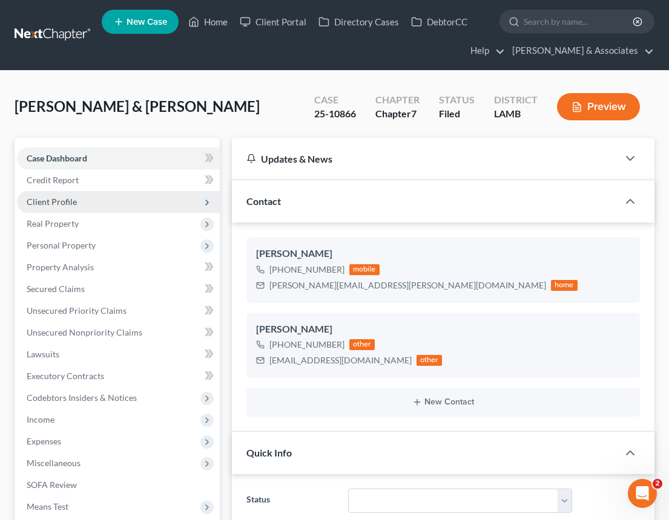
click at [41, 201] on span "Client Profile" at bounding box center [52, 202] width 50 height 10
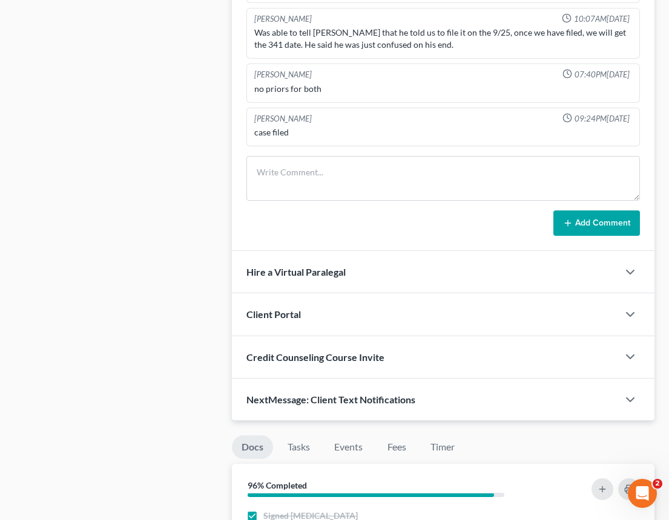
scroll to position [11, 0]
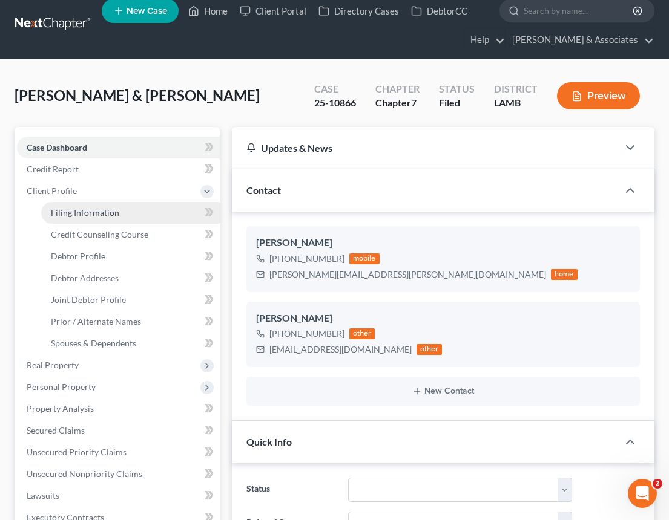
click at [65, 209] on span "Filing Information" at bounding box center [85, 213] width 68 height 10
select select "1"
select select "0"
select select "35"
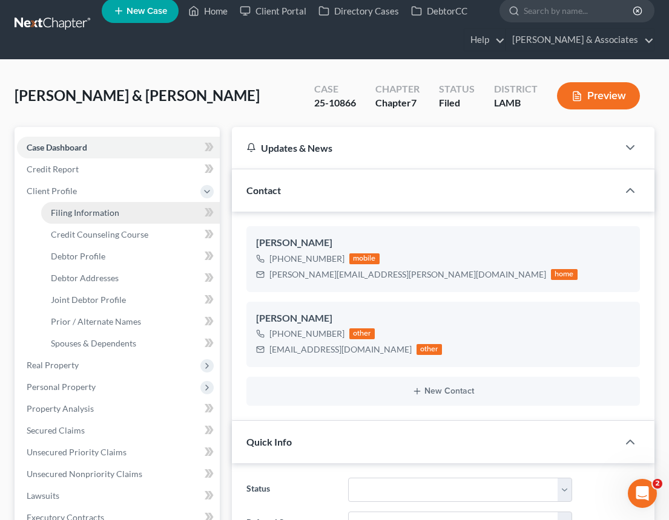
select select "0"
select select "19"
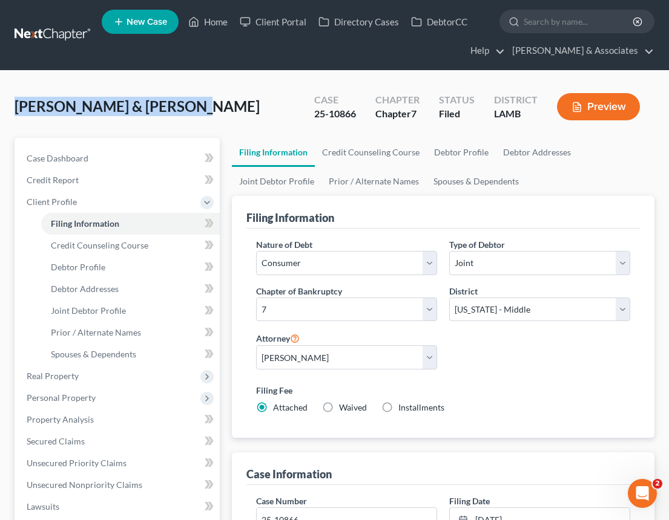
drag, startPoint x: 182, startPoint y: 102, endPoint x: 9, endPoint y: 105, distance: 173.0
copy span "[PERSON_NAME] & [PERSON_NAME]"
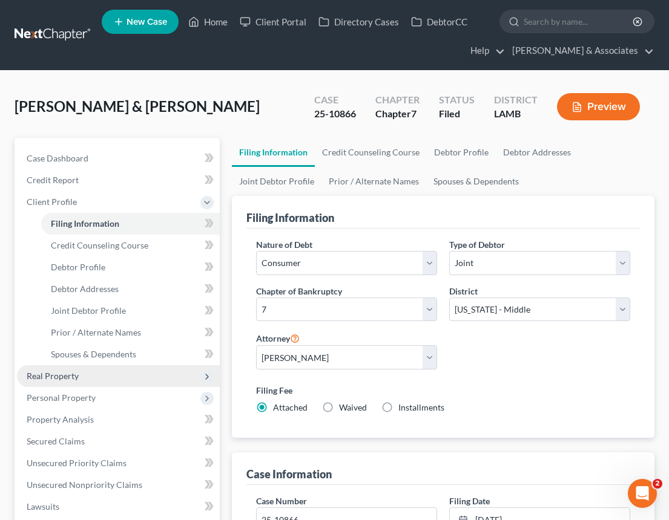
click at [70, 380] on span "Real Property" at bounding box center [53, 376] width 52 height 10
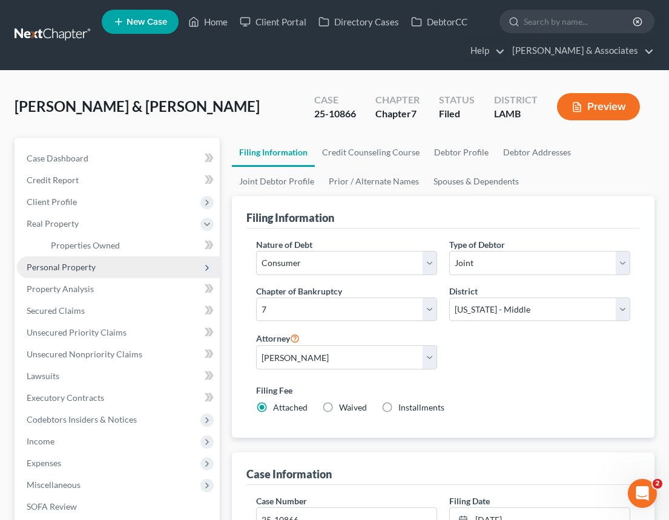
click at [66, 270] on span "Personal Property" at bounding box center [61, 267] width 69 height 10
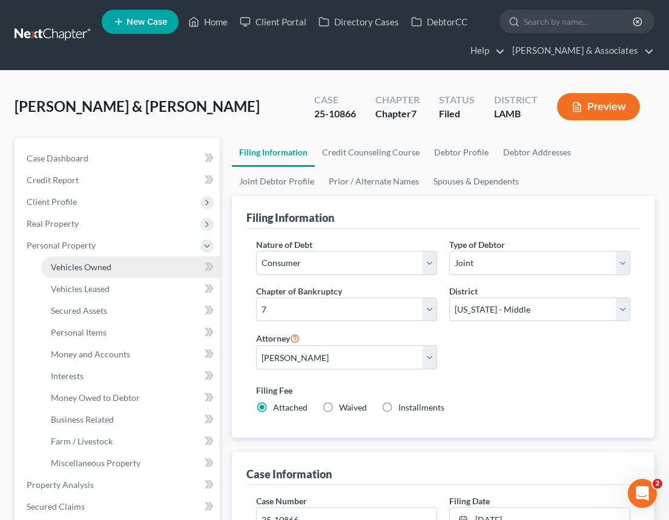
click at [67, 269] on span "Vehicles Owned" at bounding box center [81, 267] width 60 height 10
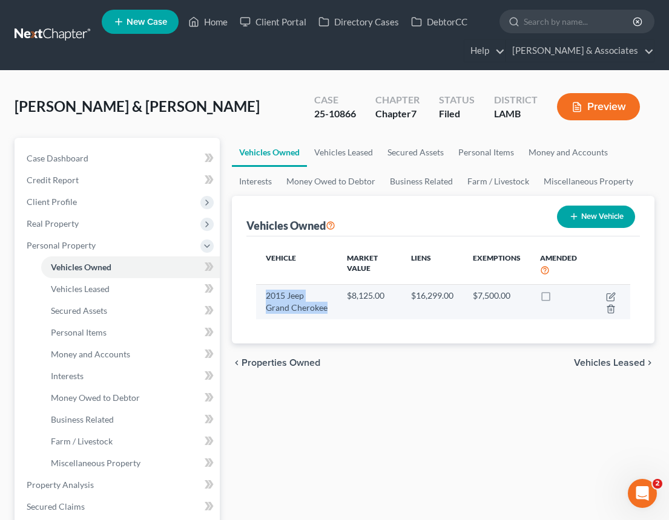
drag, startPoint x: 327, startPoint y: 309, endPoint x: 266, endPoint y: 299, distance: 61.9
click at [266, 299] on td "2015 Jeep Grand Cherokee" at bounding box center [296, 301] width 81 height 35
copy td "2015 Jeep Grand Cherokee"
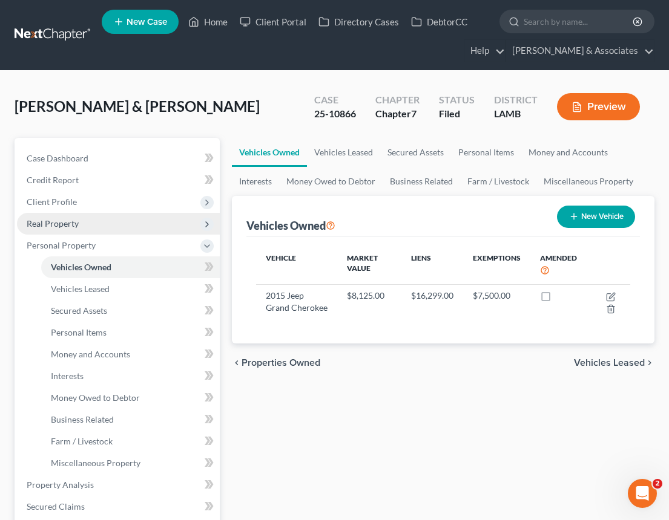
click at [64, 227] on span "Real Property" at bounding box center [53, 223] width 52 height 10
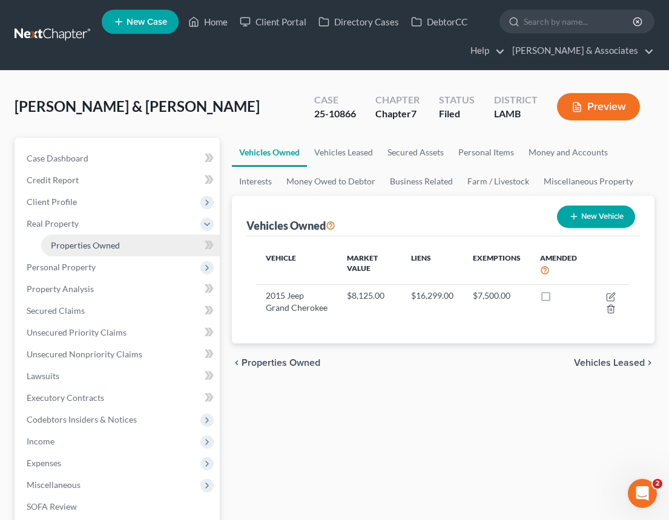
click at [68, 250] on link "Properties Owned" at bounding box center [130, 246] width 178 height 22
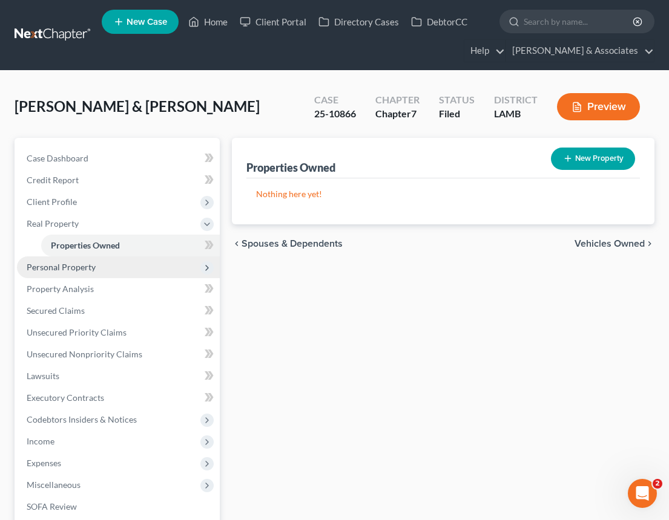
click at [74, 266] on span "Personal Property" at bounding box center [61, 267] width 69 height 10
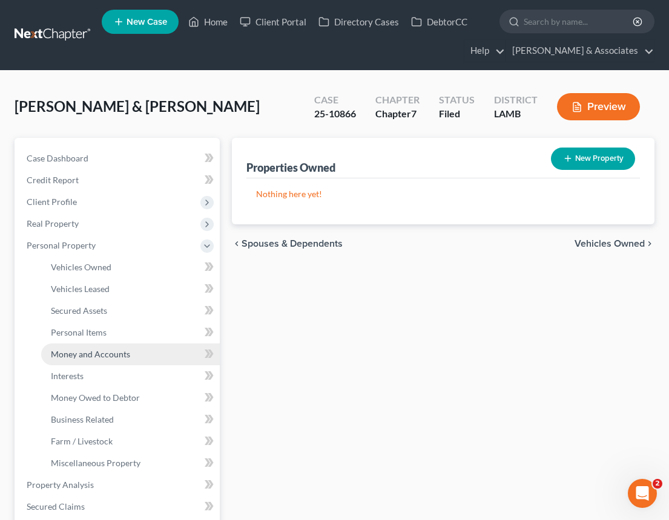
click at [73, 351] on span "Money and Accounts" at bounding box center [90, 354] width 79 height 10
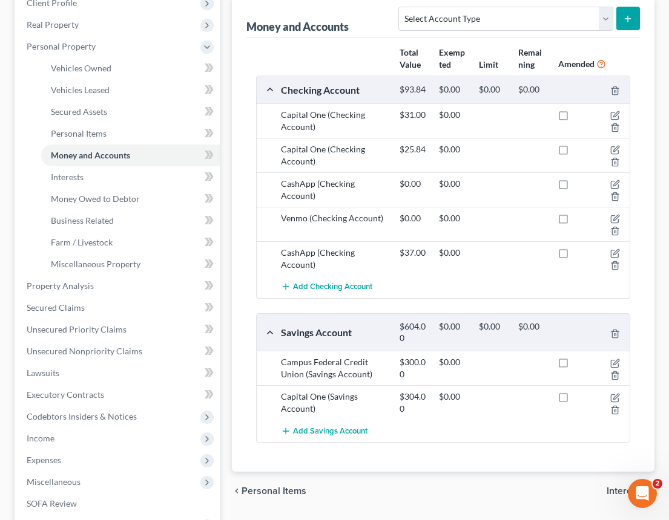
scroll to position [192, 0]
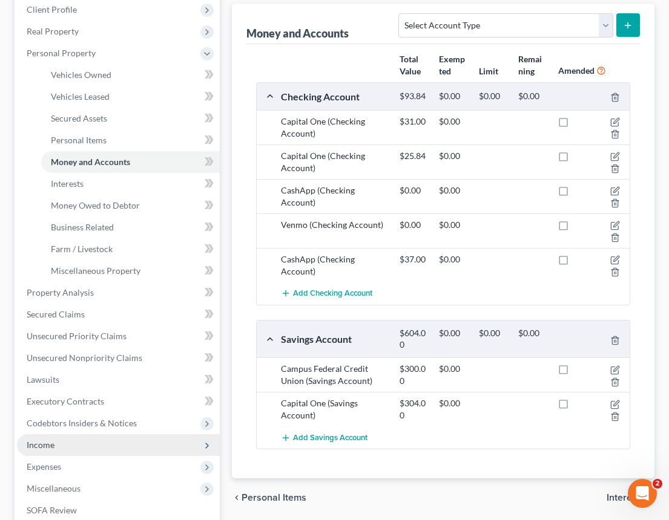
click at [50, 446] on span "Income" at bounding box center [41, 445] width 28 height 10
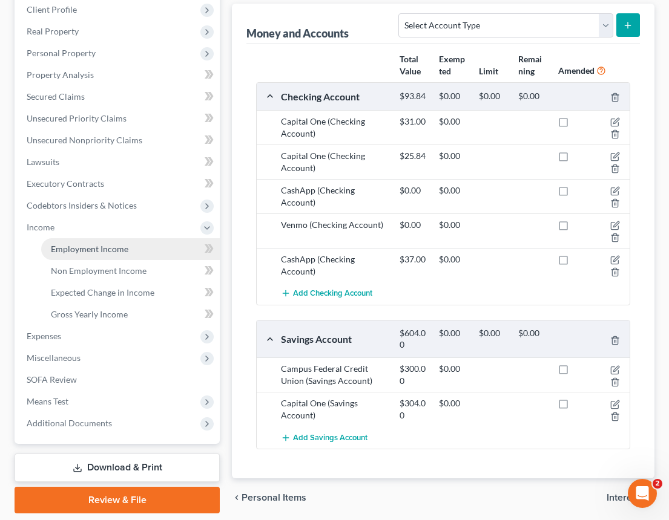
click at [88, 252] on span "Employment Income" at bounding box center [89, 249] width 77 height 10
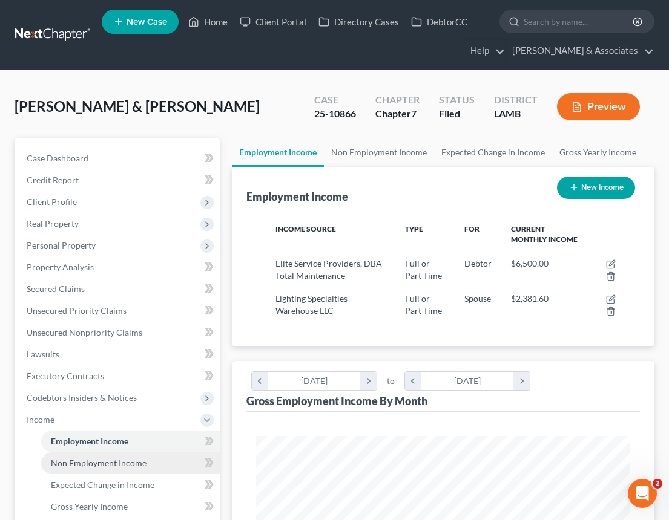
click at [93, 458] on span "Non Employment Income" at bounding box center [99, 463] width 96 height 10
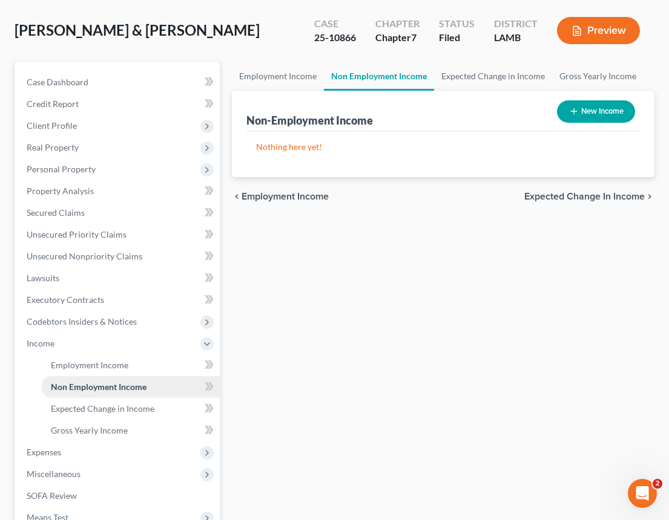
scroll to position [90, 0]
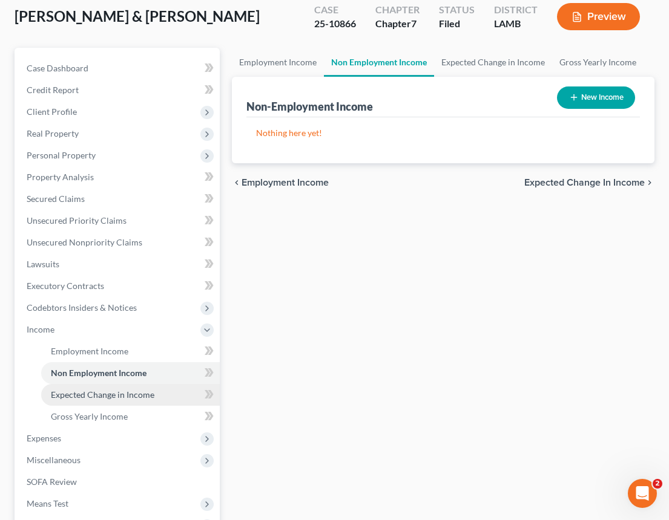
click at [111, 394] on span "Expected Change in Income" at bounding box center [102, 395] width 103 height 10
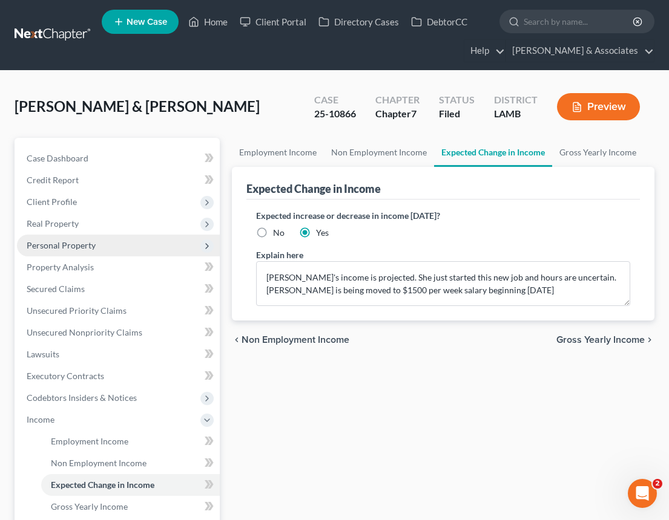
click at [54, 250] on span "Personal Property" at bounding box center [61, 245] width 69 height 10
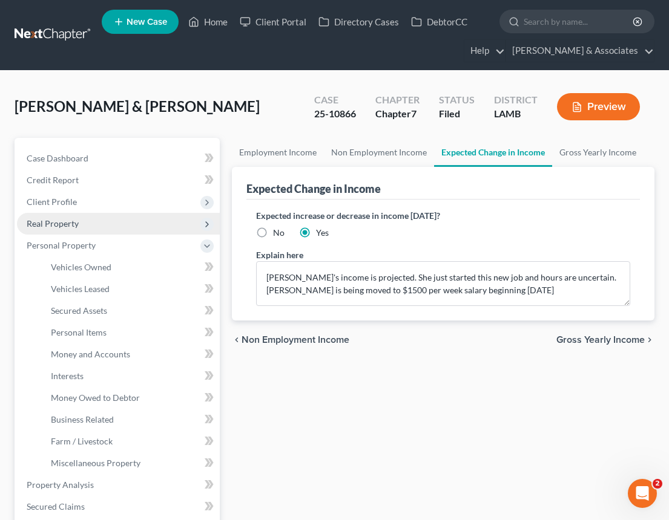
click at [53, 223] on span "Real Property" at bounding box center [53, 223] width 52 height 10
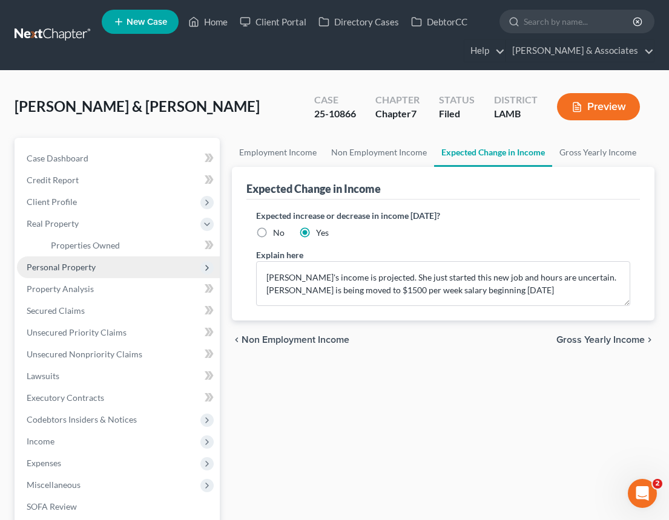
click at [55, 274] on span "Personal Property" at bounding box center [118, 268] width 203 height 22
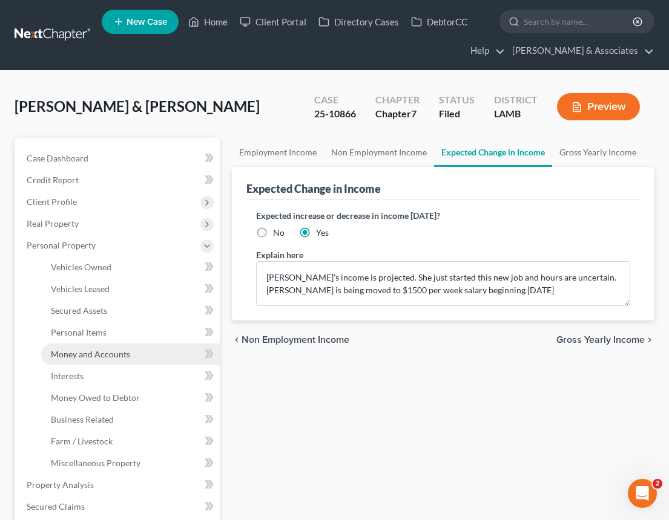
click at [82, 354] on span "Money and Accounts" at bounding box center [90, 354] width 79 height 10
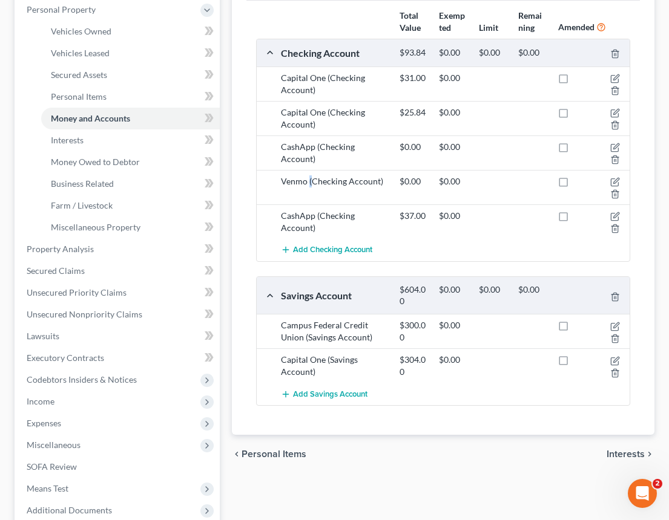
scroll to position [253, 0]
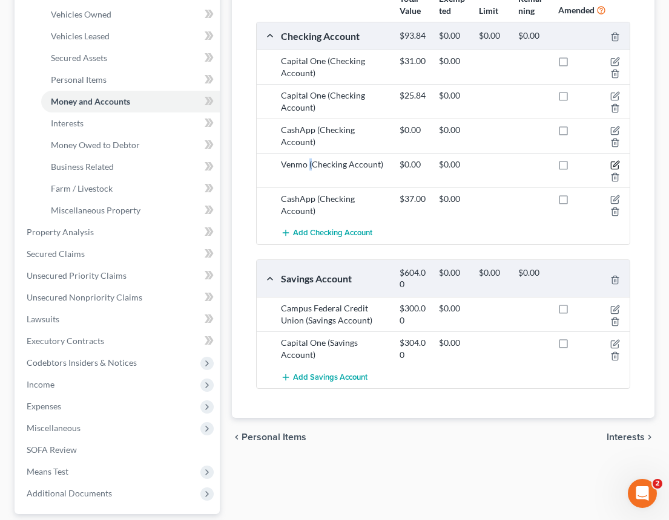
click at [615, 168] on icon "button" at bounding box center [615, 165] width 10 height 10
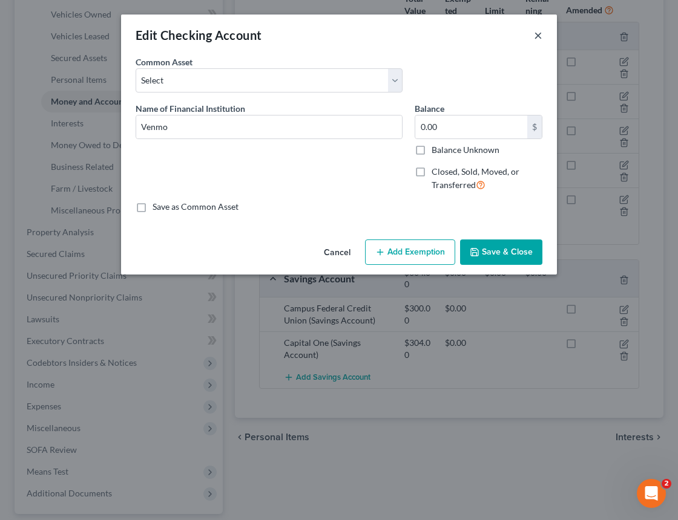
click at [540, 38] on button "×" at bounding box center [538, 35] width 8 height 15
